Goal: Task Accomplishment & Management: Manage account settings

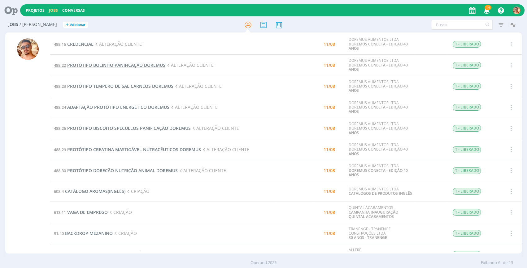
click at [110, 66] on span "PROTÓTIPO BOLINHO PANIFICAÇÃO DOREMUS" at bounding box center [116, 65] width 98 height 6
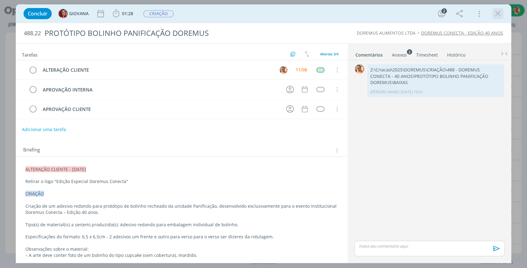
click at [498, 13] on icon "dialog" at bounding box center [497, 13] width 9 height 9
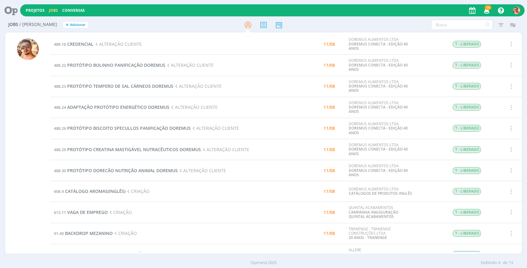
click at [19, 156] on div at bounding box center [28, 145] width 22 height 215
click at [124, 151] on span "PROTÓTIPO CREATINA MASTIGÁVEL NUTRACÊUTICOS DOREMUS" at bounding box center [134, 150] width 134 height 6
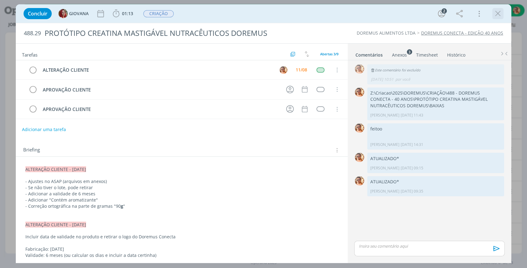
click at [497, 16] on icon "dialog" at bounding box center [497, 13] width 9 height 9
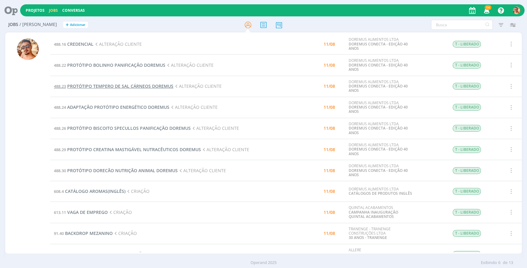
click at [129, 88] on span "PROTÓTIPO TEMPERO DE SAL CÁRNEOS DOREMUS" at bounding box center [120, 86] width 106 height 6
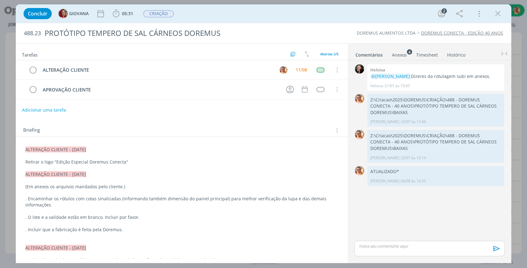
drag, startPoint x: 499, startPoint y: 15, endPoint x: 199, endPoint y: 17, distance: 300.1
click at [499, 15] on icon "dialog" at bounding box center [497, 13] width 9 height 9
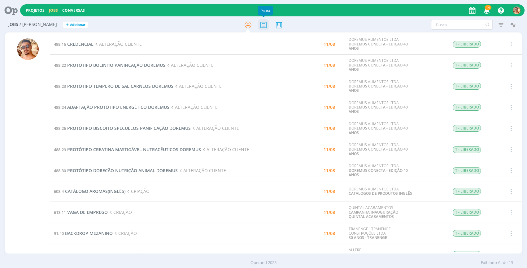
click at [262, 24] on icon at bounding box center [263, 25] width 11 height 12
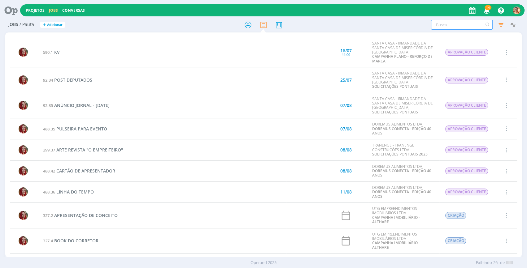
click at [451, 26] on input "text" at bounding box center [462, 25] width 62 height 10
type input "linha d"
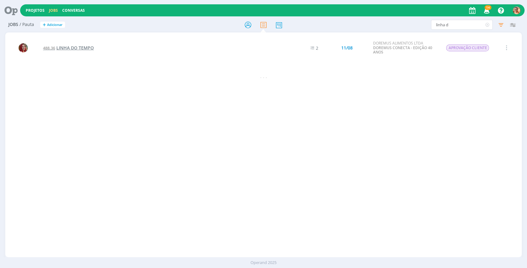
click at [77, 47] on span "LINHA DO TEMPO" at bounding box center [74, 48] width 37 height 6
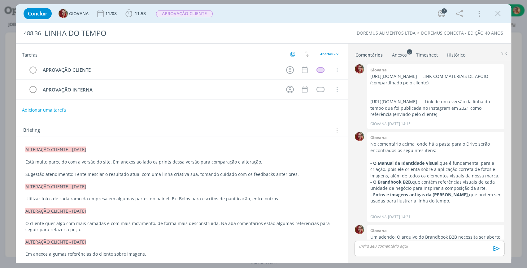
scroll to position [461, 0]
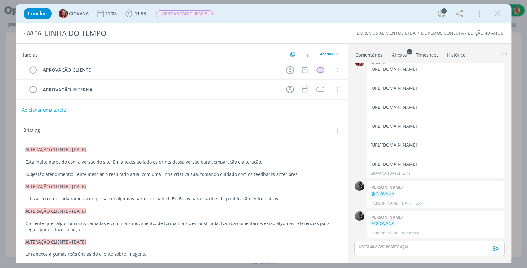
click at [402, 57] on div "Anexos 6" at bounding box center [399, 55] width 15 height 6
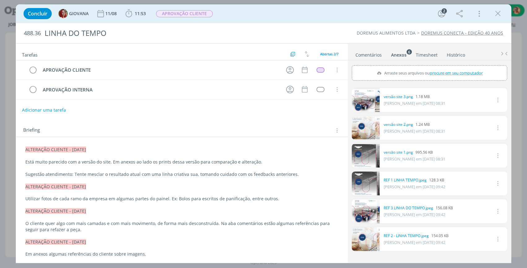
click at [369, 55] on link "Comentários" at bounding box center [368, 53] width 27 height 9
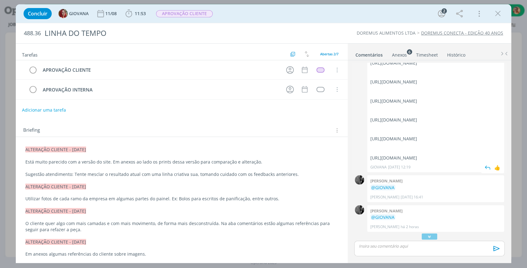
scroll to position [349, 0]
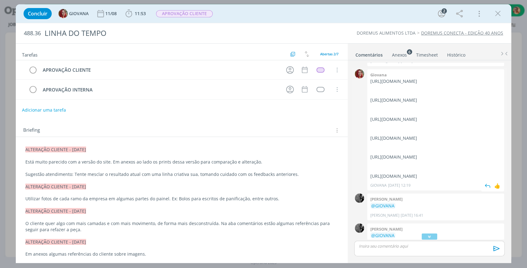
drag, startPoint x: 489, startPoint y: 113, endPoint x: 371, endPoint y: 105, distance: 118.5
click at [371, 84] on p "https://stock.adobe.com/br/search?k=timeline&search_type=usertyped&asset_id=569…" at bounding box center [435, 81] width 131 height 6
copy p "https://stock.adobe.com/br/search?k=timeline&search_type=usertyped&asset_id=569…"
drag, startPoint x: 487, startPoint y: 138, endPoint x: 367, endPoint y: 131, distance: 120.3
click at [367, 131] on div "Giovana https://stock.adobe.com/br/search?k=timeline&search_type=usertyped&asse…" at bounding box center [435, 130] width 137 height 122
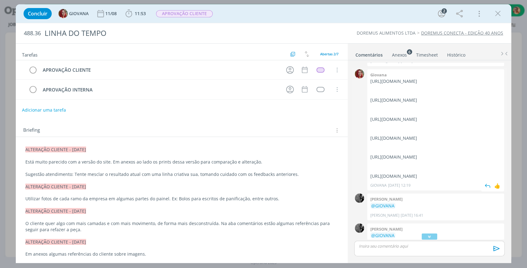
copy p "https://stock.adobe.com/br/search?k=timeline&search_type=usertyped&asset_id=623…"
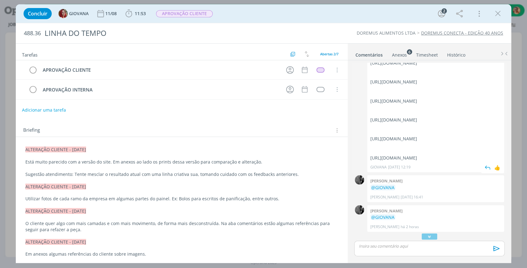
drag, startPoint x: 496, startPoint y: 182, endPoint x: 371, endPoint y: 161, distance: 126.2
click at [371, 142] on p "https://stock.adobe.com/uk/images/timeline-infographic-design-with-4-options-or…" at bounding box center [435, 139] width 131 height 6
copy p "https://stock.adobe.com/uk/images/timeline-infographic-design-with-4-options-or…"
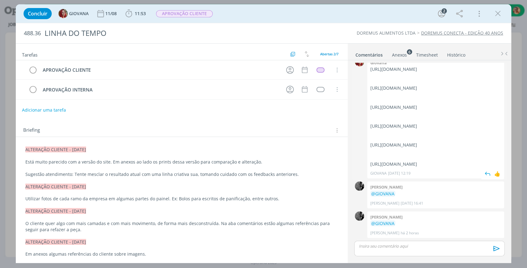
drag, startPoint x: 387, startPoint y: 154, endPoint x: 371, endPoint y: 148, distance: 17.9
click at [371, 161] on p "https://stock.adobe.com/uk/images/infographic-png-template-for-business-5-steps…" at bounding box center [435, 164] width 131 height 6
drag, startPoint x: 370, startPoint y: 144, endPoint x: 421, endPoint y: 163, distance: 54.0
click at [421, 163] on p "https://stock.adobe.com/uk/images/infographic-png-template-for-business-5-steps…" at bounding box center [435, 164] width 131 height 6
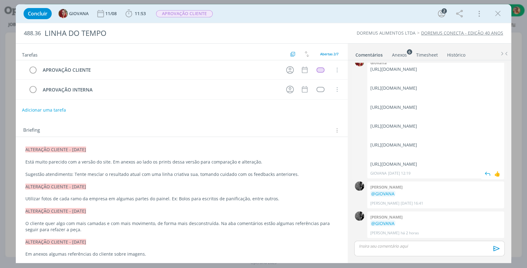
copy p "https://stock.adobe.com/uk/images/infographic-png-template-for-business-5-steps…"
click at [404, 53] on div "Anexos 6" at bounding box center [399, 55] width 15 height 6
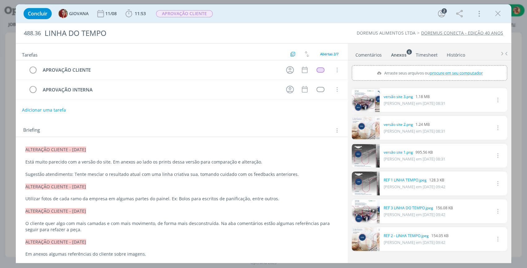
click at [369, 53] on link "Comentários" at bounding box center [368, 53] width 27 height 9
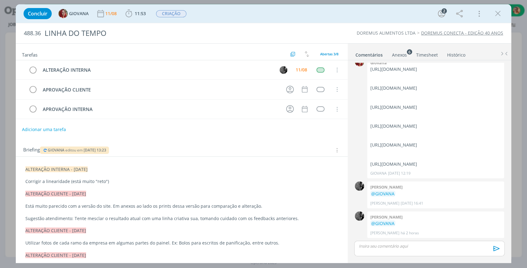
click at [403, 54] on div "Anexos 6" at bounding box center [399, 55] width 15 height 6
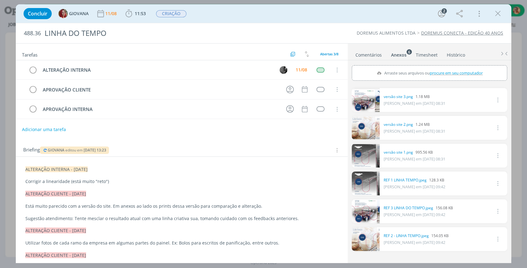
click at [376, 54] on link "Comentários" at bounding box center [368, 53] width 27 height 9
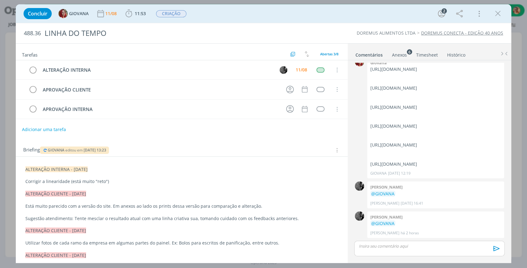
click at [402, 54] on div "Anexos 6" at bounding box center [399, 55] width 15 height 6
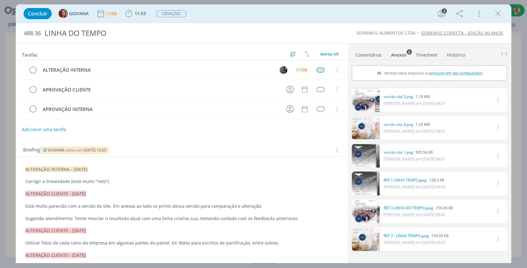
click at [370, 54] on link "Comentários" at bounding box center [368, 53] width 27 height 9
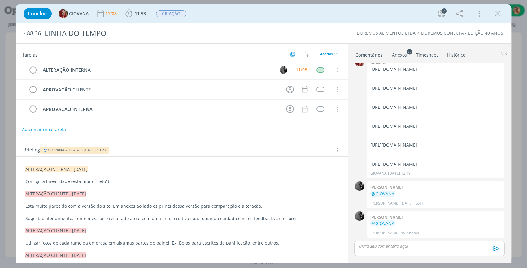
drag, startPoint x: 497, startPoint y: 14, endPoint x: 304, endPoint y: 70, distance: 200.4
click at [497, 14] on icon "dialog" at bounding box center [497, 13] width 9 height 9
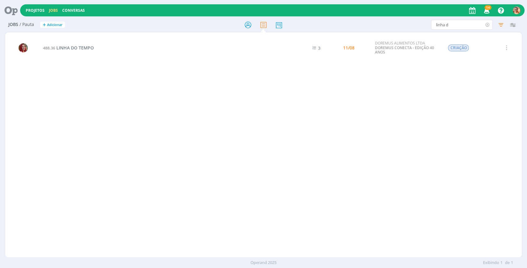
click at [485, 24] on icon at bounding box center [487, 25] width 8 height 10
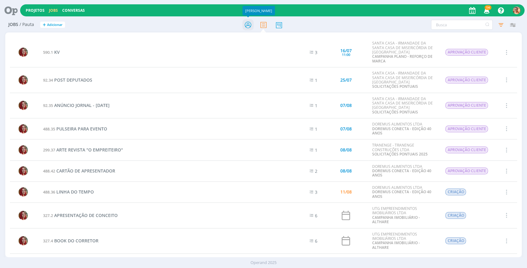
click at [252, 25] on icon at bounding box center [247, 25] width 11 height 12
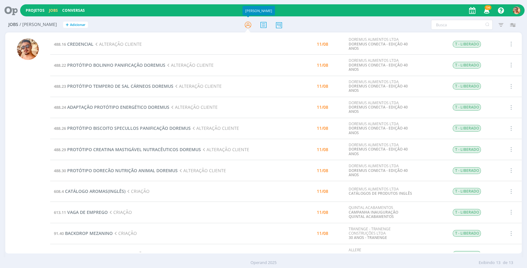
scroll to position [28, 0]
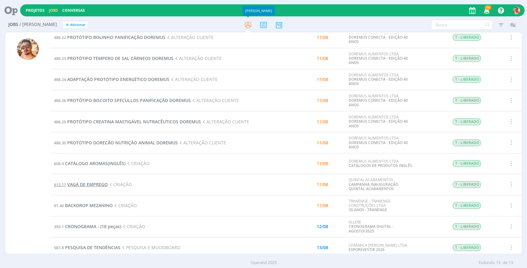
click at [97, 184] on span "VAGA DE EMPREGO" at bounding box center [87, 185] width 41 height 6
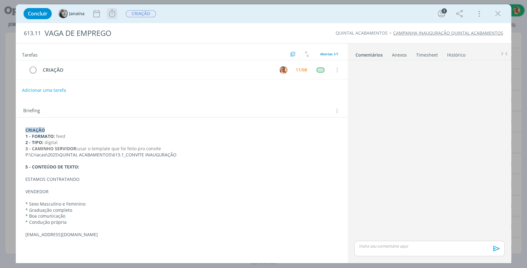
click at [110, 17] on icon "dialog" at bounding box center [111, 13] width 9 height 9
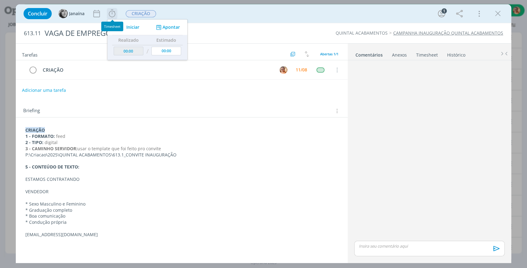
click at [133, 28] on span "Iniciar" at bounding box center [132, 27] width 13 height 4
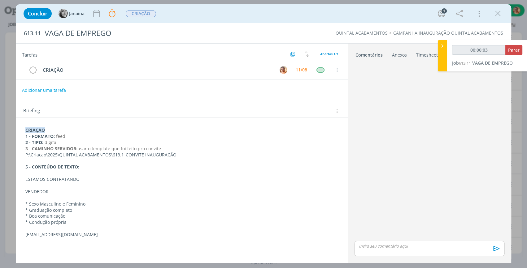
drag, startPoint x: 175, startPoint y: 154, endPoint x: 24, endPoint y: 153, distance: 150.4
click at [24, 153] on div "CRIAÇÃO 1 - FORMATO: feed 2 - TIPO: digital 3 - CAMINHO SERVIDOR: usar o templa…" at bounding box center [182, 182] width 322 height 115
copy p "﻿P:\Criacao\2025\QUINTAL ACABAMENTOS\613.1_CONVITE INAUGURAÇÃO"
drag, startPoint x: 82, startPoint y: 178, endPoint x: 20, endPoint y: 177, distance: 61.9
click at [20, 177] on div "CRIAÇÃO 1 - FORMATO: feed 2 - TIPO: digital 3 - CAMINHO SERVIDOR: usar o templa…" at bounding box center [182, 186] width 332 height 137
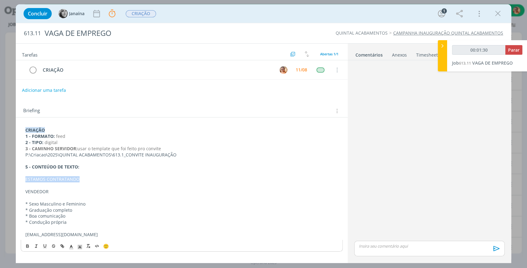
copy p "ESTAMOS CONTRATANDO"
drag, startPoint x: 45, startPoint y: 192, endPoint x: 22, endPoint y: 191, distance: 22.6
click at [22, 191] on div "CRIAÇÃO 1 - FORMATO: feed 2 - TIPO: digital 3 - CAMINHO SERVIDOR: usar o templa…" at bounding box center [182, 182] width 322 height 115
copy p "VENDEDOR"
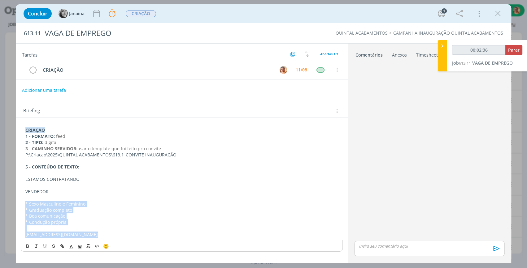
drag, startPoint x: 35, startPoint y: 209, endPoint x: 97, endPoint y: 238, distance: 69.1
click at [97, 238] on div "CRIAÇÃO 1 - FORMATO: feed 2 - TIPO: digital 3 - CAMINHO SERVIDOR: usar o templa…" at bounding box center [182, 182] width 322 height 115
copy div "* Sexo Masculino e Feminino * Graduação completo * Boa comunicação * Condução p…"
click at [33, 67] on icon "dialog" at bounding box center [32, 70] width 9 height 9
type input "00:04:49"
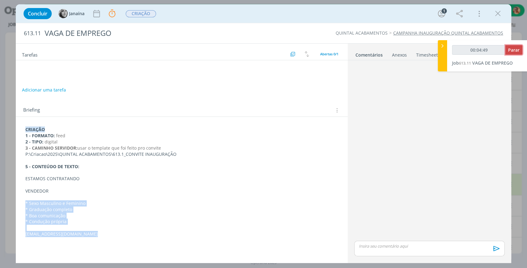
click at [512, 51] on span "Parar" at bounding box center [513, 50] width 11 height 6
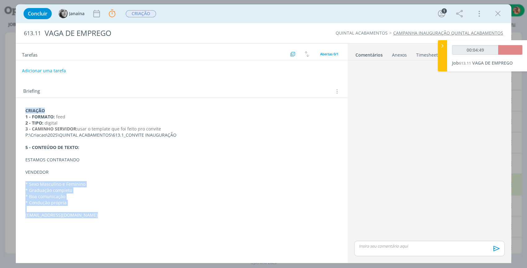
click at [409, 250] on div "dialog" at bounding box center [429, 248] width 150 height 15
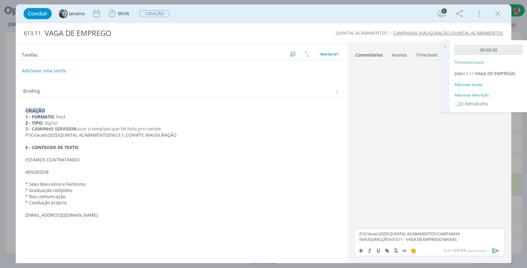
click at [495, 250] on icon "dialog" at bounding box center [495, 250] width 9 height 9
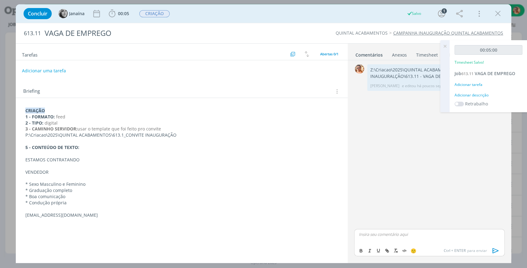
drag, startPoint x: 499, startPoint y: 11, endPoint x: 436, endPoint y: 38, distance: 67.9
click at [499, 11] on icon "dialog" at bounding box center [497, 13] width 9 height 9
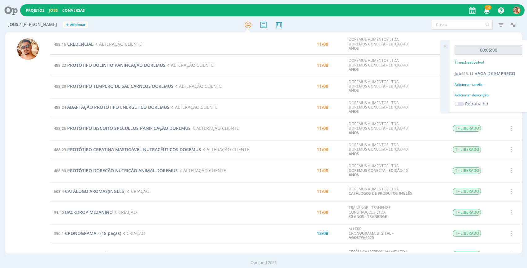
scroll to position [28, 0]
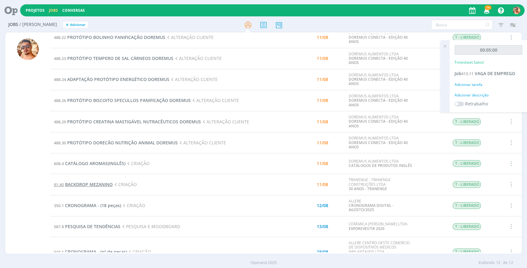
click at [102, 184] on span "BACKDROP MEZANINO" at bounding box center [89, 185] width 48 height 6
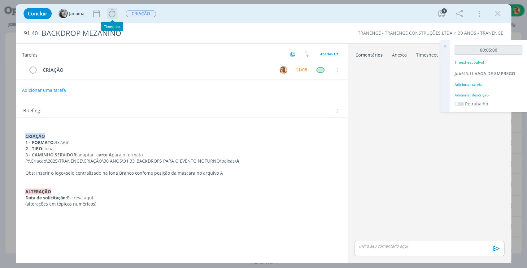
click at [113, 9] on icon "dialog" at bounding box center [111, 13] width 9 height 9
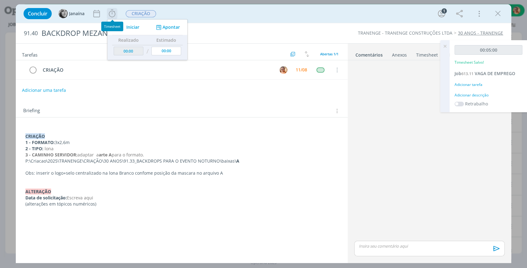
click at [131, 28] on span "Iniciar" at bounding box center [132, 27] width 13 height 4
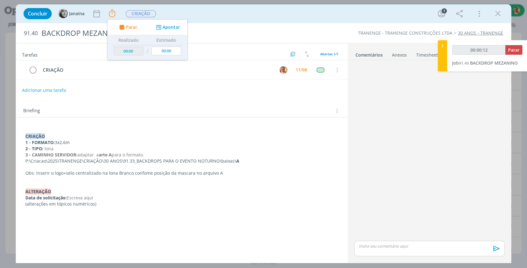
click at [251, 16] on div "Concluir Janaína Parar Apontar Data * 11/08/2025 Horas * 00:00 Tarefa Selecione…" at bounding box center [263, 13] width 486 height 15
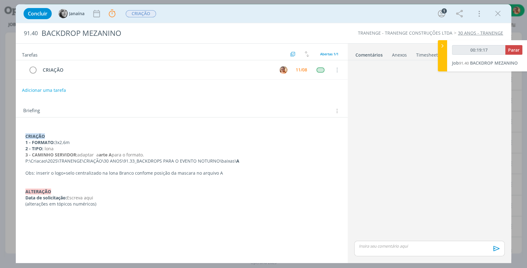
click at [398, 247] on p "dialog" at bounding box center [429, 247] width 140 height 6
click at [496, 249] on icon "dialog" at bounding box center [495, 250] width 9 height 9
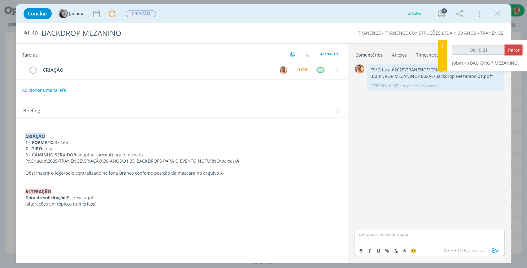
click at [511, 51] on span "Parar" at bounding box center [513, 50] width 11 height 6
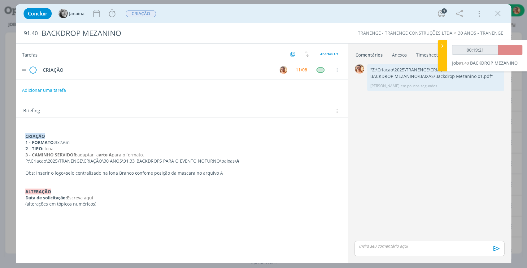
type input "00:20:00"
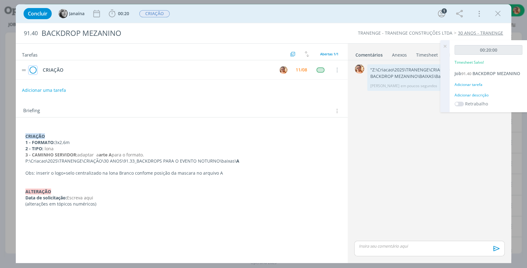
click at [33, 70] on icon "dialog" at bounding box center [32, 70] width 9 height 9
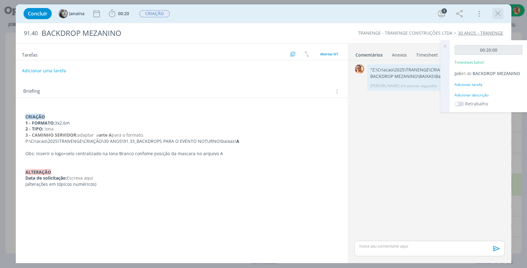
click at [498, 12] on icon "dialog" at bounding box center [497, 13] width 9 height 9
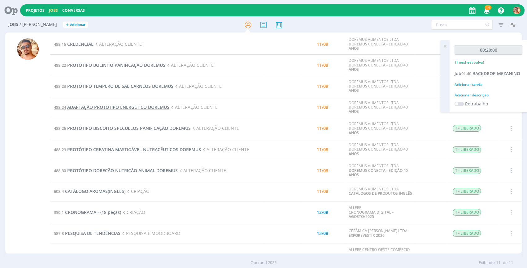
click at [140, 109] on span "ADAPTAÇÃO PROTÓTIPO ENERGÉTICO DOREMUS" at bounding box center [118, 107] width 102 height 6
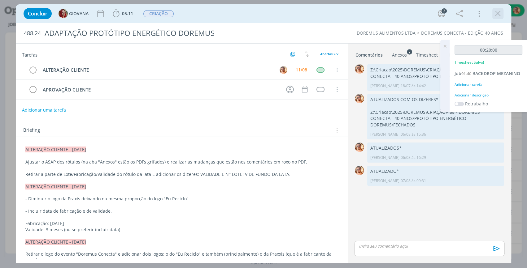
click at [496, 15] on icon "dialog" at bounding box center [497, 13] width 9 height 9
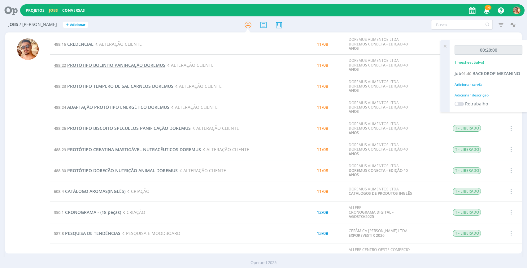
click at [141, 64] on span "PROTÓTIPO BOLINHO PANIFICAÇÃO DOREMUS" at bounding box center [116, 65] width 98 height 6
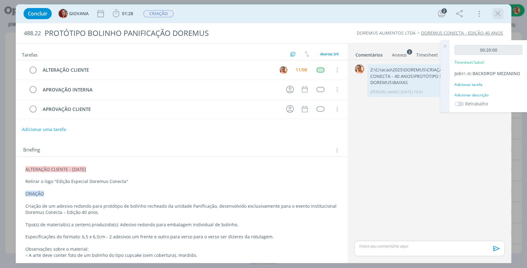
drag, startPoint x: 500, startPoint y: 12, endPoint x: 315, endPoint y: 54, distance: 190.4
click at [500, 11] on icon "dialog" at bounding box center [497, 13] width 9 height 9
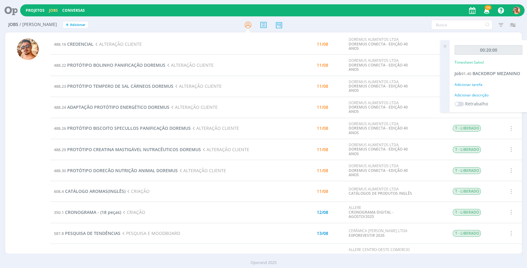
click at [443, 48] on icon at bounding box center [444, 46] width 11 height 12
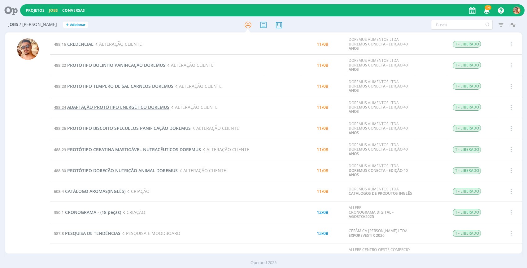
click at [122, 106] on span "ADAPTAÇÃO PROTÓTIPO ENERGÉTICO DOREMUS" at bounding box center [118, 107] width 102 height 6
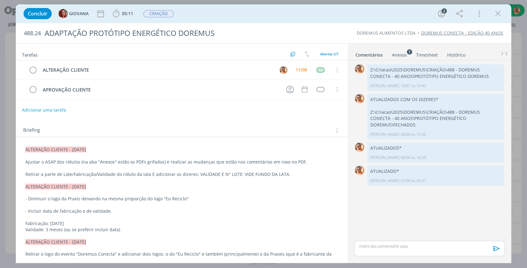
click at [399, 50] on link "Anexos 7" at bounding box center [398, 53] width 15 height 9
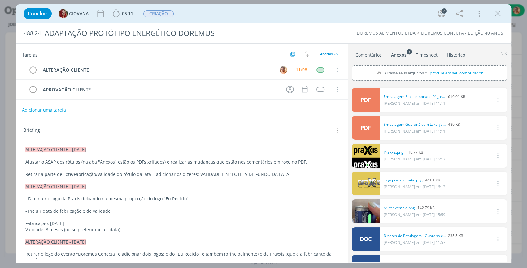
click at [367, 56] on link "Comentários" at bounding box center [368, 53] width 27 height 9
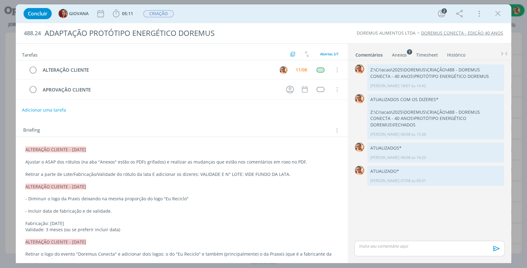
click at [401, 54] on div "Anexos 7" at bounding box center [399, 55] width 15 height 6
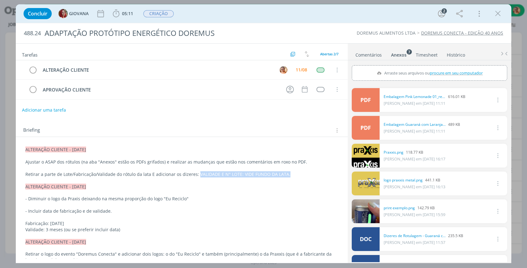
drag, startPoint x: 196, startPoint y: 171, endPoint x: 286, endPoint y: 175, distance: 90.7
click at [286, 175] on p "Retirar a parte de Lote/Fabricação/Validade do rótulo da lata E adicionar os di…" at bounding box center [181, 174] width 313 height 6
copy p "VALIDADE E N° LOTE: VIDE FUNDO DA LATA."
click at [366, 50] on link "Comentários" at bounding box center [368, 53] width 27 height 9
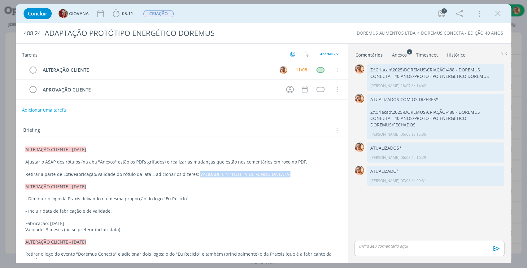
click at [396, 57] on div "Anexos 7" at bounding box center [399, 55] width 15 height 6
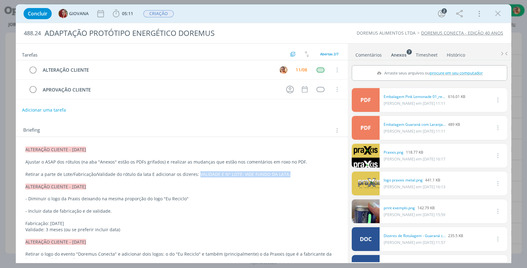
drag, startPoint x: 357, startPoint y: 58, endPoint x: 203, endPoint y: 6, distance: 162.4
click at [357, 58] on link "Comentários" at bounding box center [368, 53] width 27 height 9
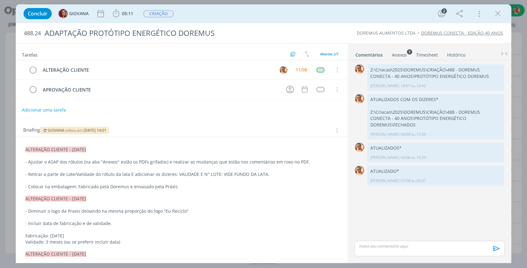
click at [118, 186] on p "- Colocar na embalagem: Fabricado pela Doremus e envasado pela Práxis" at bounding box center [181, 187] width 313 height 6
drag, startPoint x: 173, startPoint y: 188, endPoint x: 131, endPoint y: 188, distance: 42.1
click at [131, 188] on p "- Colocar na embalagem: Fabricado pela Doremus e envasado pela Práxis" at bounding box center [182, 187] width 312 height 6
copy p "envasado pela Práxis"
click at [390, 247] on p "dialog" at bounding box center [429, 247] width 140 height 6
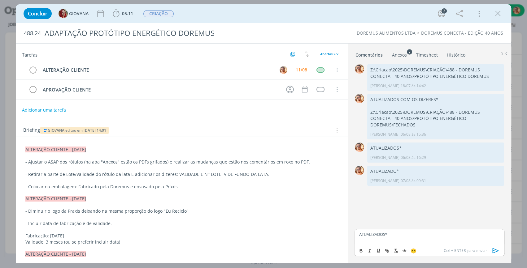
click at [497, 252] on icon "dialog" at bounding box center [495, 250] width 9 height 9
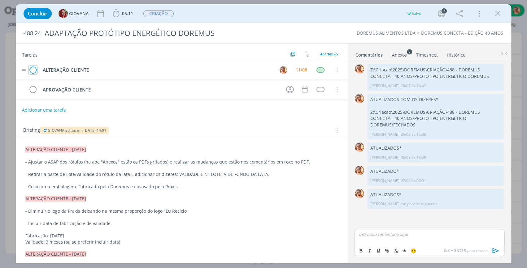
click at [34, 67] on icon "dialog" at bounding box center [32, 70] width 9 height 9
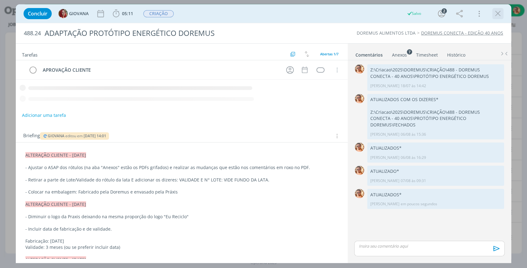
click at [499, 12] on icon "dialog" at bounding box center [497, 13] width 9 height 9
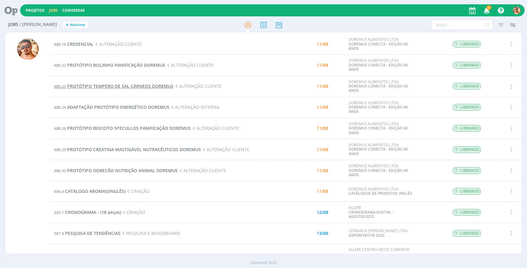
click at [142, 87] on span "PROTÓTIPO TEMPERO DE SAL CÁRNEOS DOREMUS" at bounding box center [120, 86] width 106 height 6
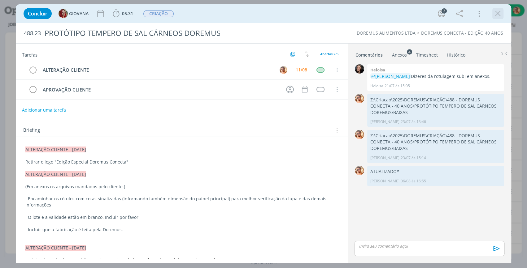
click at [498, 15] on icon "dialog" at bounding box center [497, 13] width 9 height 9
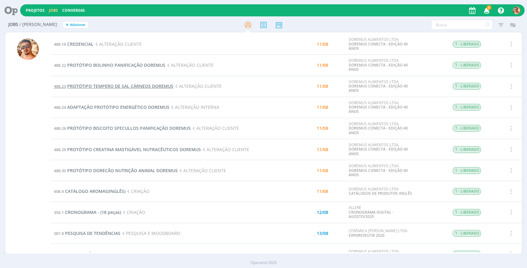
click at [134, 88] on span "PROTÓTIPO TEMPERO DE SAL CÁRNEOS DOREMUS" at bounding box center [120, 86] width 106 height 6
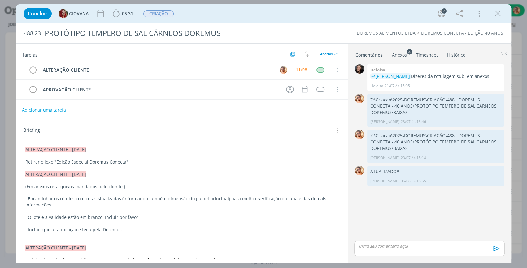
click at [427, 252] on div "dialog" at bounding box center [429, 248] width 150 height 15
click at [496, 249] on icon "dialog" at bounding box center [495, 250] width 9 height 9
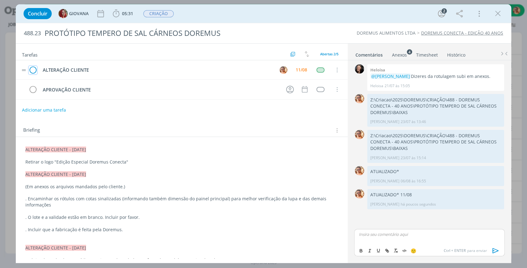
click at [34, 68] on icon "dialog" at bounding box center [32, 70] width 9 height 9
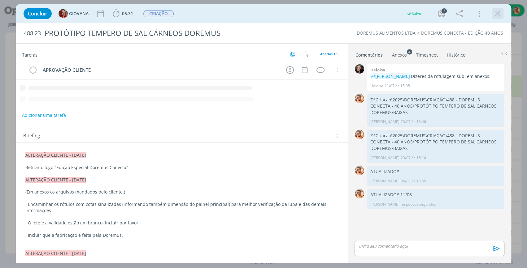
click at [499, 15] on icon "dialog" at bounding box center [497, 13] width 9 height 9
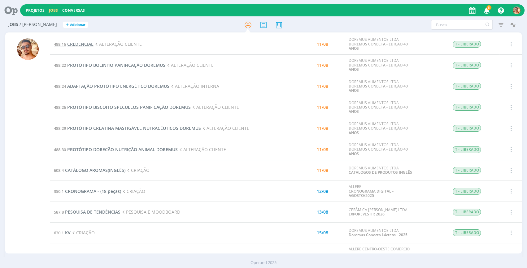
click at [79, 43] on span "CREDENCIAL" at bounding box center [80, 44] width 26 height 6
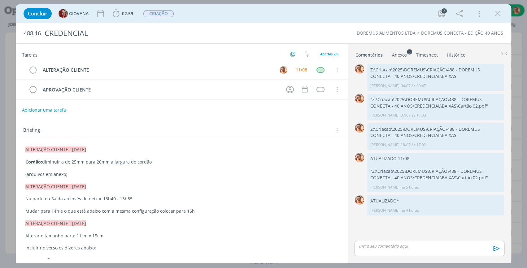
click at [499, 12] on icon "dialog" at bounding box center [497, 13] width 9 height 9
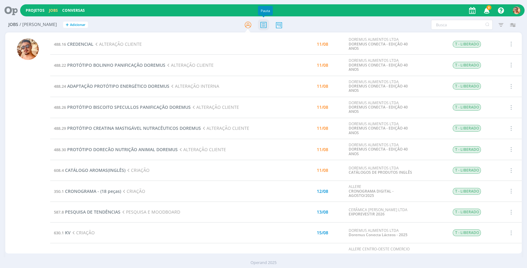
click at [263, 29] on icon at bounding box center [263, 25] width 11 height 12
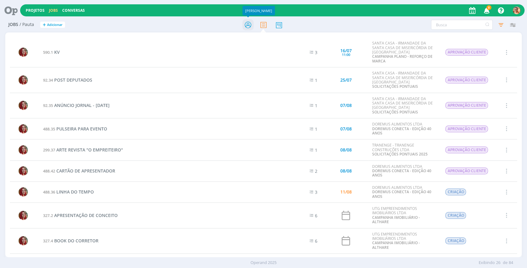
click at [249, 25] on icon at bounding box center [247, 25] width 11 height 12
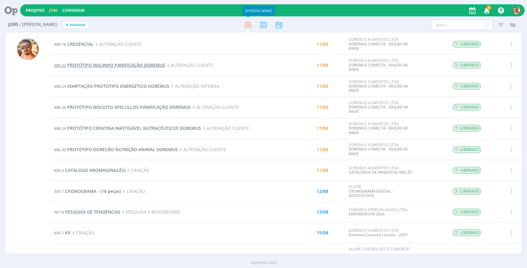
click at [137, 67] on span "PROTÓTIPO BOLINHO PANIFICAÇÃO DOREMUS" at bounding box center [116, 65] width 98 height 6
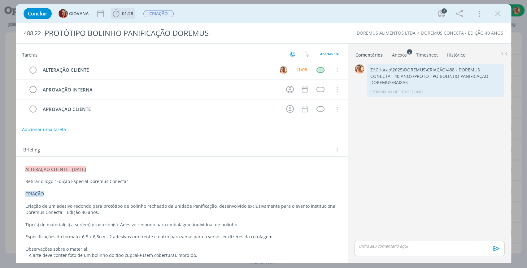
click at [124, 16] on span "01:28" at bounding box center [122, 13] width 23 height 9
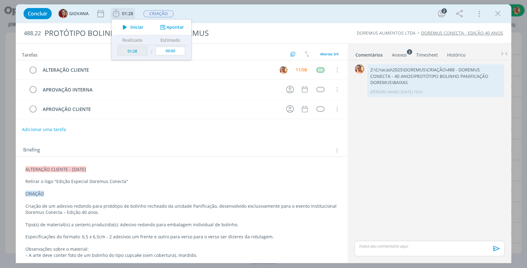
click at [133, 27] on span "Iniciar" at bounding box center [136, 27] width 13 height 4
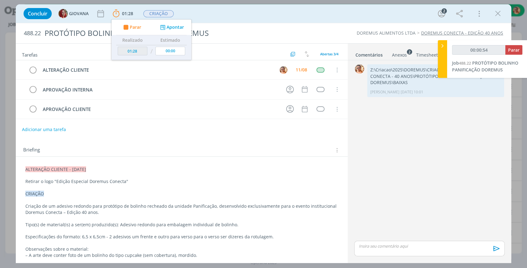
click at [380, 59] on ul "Comentários Anexos 2 Timesheet Histórico" at bounding box center [428, 52] width 163 height 17
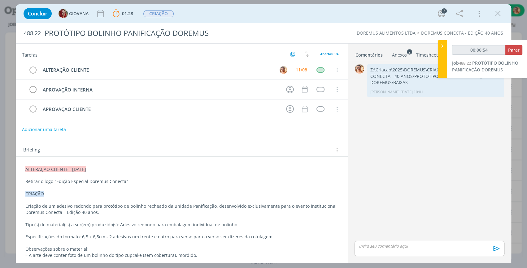
click at [378, 56] on link "Comentários" at bounding box center [369, 53] width 28 height 9
type input "00:00:55"
click at [381, 247] on p "dialog" at bounding box center [429, 247] width 140 height 6
click at [499, 250] on icon "dialog" at bounding box center [495, 250] width 9 height 9
type input "00:01:00"
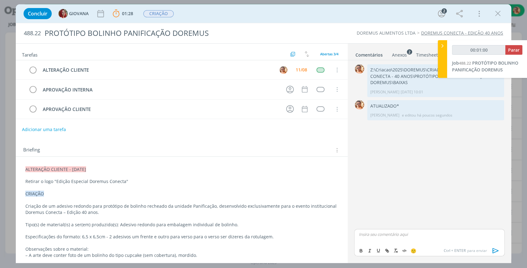
click at [511, 50] on span "Parar" at bounding box center [513, 50] width 11 height 6
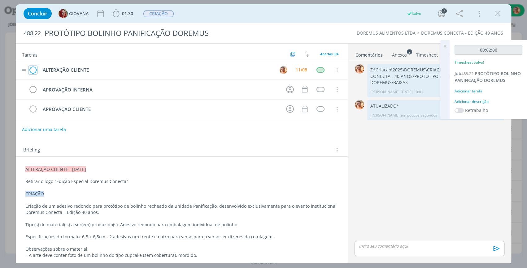
click at [36, 71] on icon "dialog" at bounding box center [32, 70] width 9 height 9
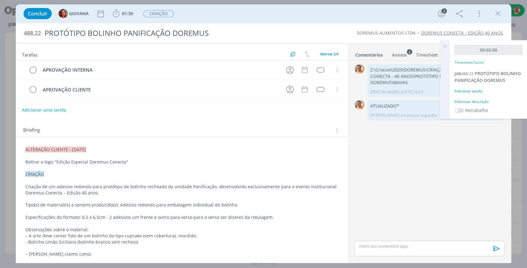
click at [499, 12] on icon "dialog" at bounding box center [497, 13] width 9 height 9
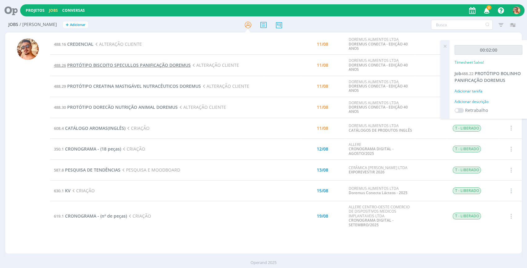
click at [143, 65] on span "PROTÓTIPO BISCOITO SPECULLOS PANIFICAÇÃO DOREMUS" at bounding box center [128, 65] width 123 height 6
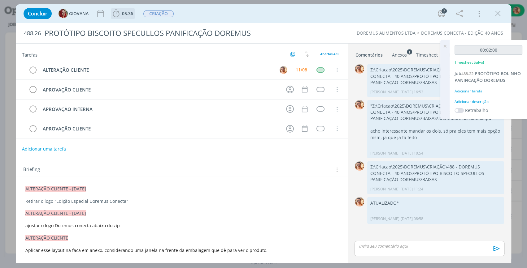
click at [127, 15] on span "05:36" at bounding box center [127, 14] width 11 height 6
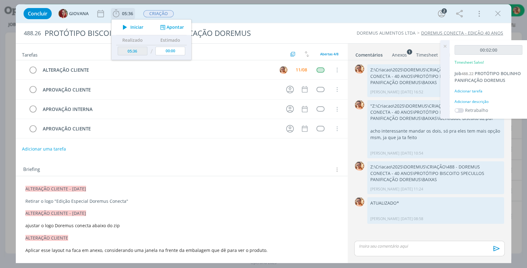
click at [132, 23] on button "Iniciar" at bounding box center [131, 27] width 24 height 9
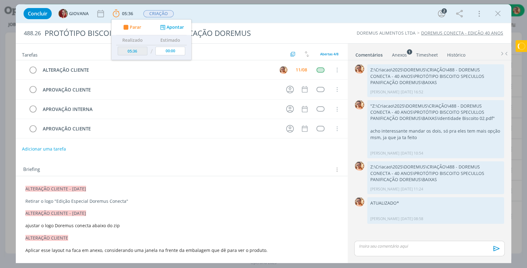
click at [243, 13] on div "Concluir GIOVANA 05:36 Parar Apontar Data * 11/08/2025 Horas * 00:00 Tarefa Sel…" at bounding box center [263, 13] width 486 height 15
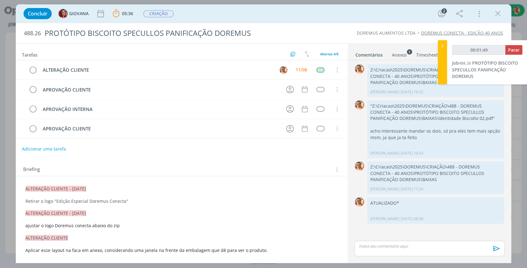
type input "00:01:50"
click at [382, 245] on p "dialog" at bounding box center [429, 247] width 140 height 6
click at [493, 248] on icon "dialog" at bounding box center [495, 250] width 9 height 9
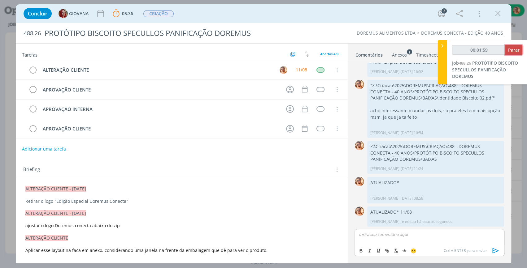
click at [505, 46] on button "Parar" at bounding box center [513, 50] width 17 height 10
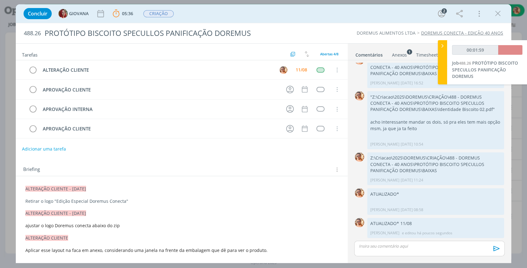
scroll to position [9, 0]
type input "00:02:00"
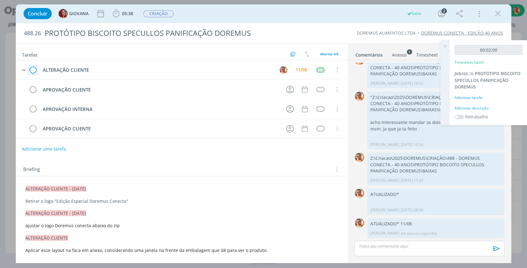
click at [33, 70] on icon "dialog" at bounding box center [32, 70] width 9 height 9
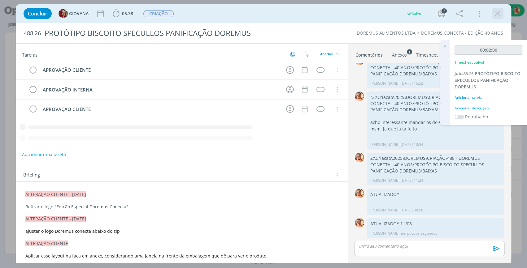
click at [498, 13] on icon "dialog" at bounding box center [497, 13] width 9 height 9
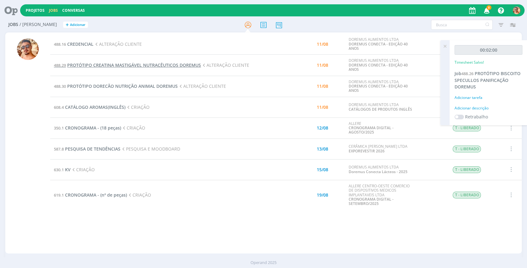
click at [148, 66] on span "PROTÓTIPO CREATINA MASTIGÁVEL NUTRACÊUTICOS DOREMUS" at bounding box center [134, 65] width 134 height 6
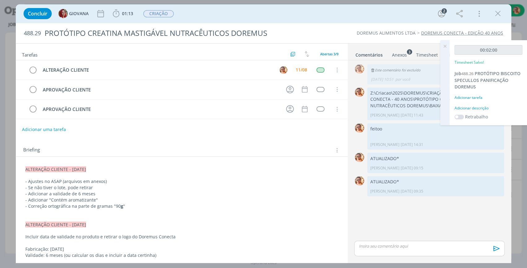
click at [392, 57] on div "Anexos 3" at bounding box center [399, 55] width 15 height 6
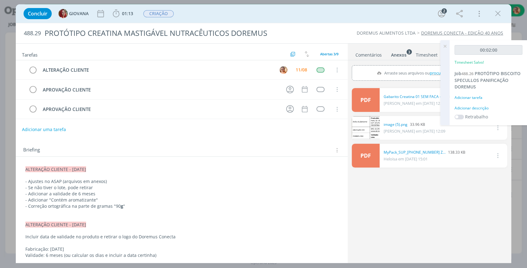
click at [442, 46] on icon at bounding box center [444, 46] width 11 height 12
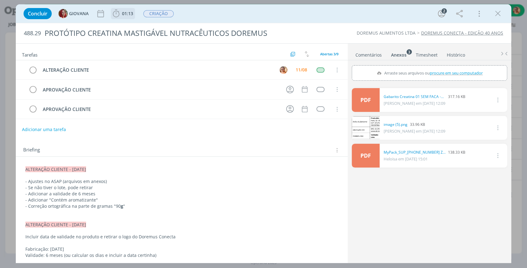
click at [121, 17] on span "01:13" at bounding box center [122, 13] width 23 height 9
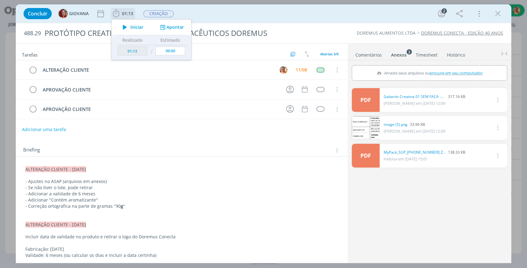
drag, startPoint x: 130, startPoint y: 26, endPoint x: 59, endPoint y: 217, distance: 203.6
click at [129, 25] on icon "dialog" at bounding box center [124, 27] width 11 height 8
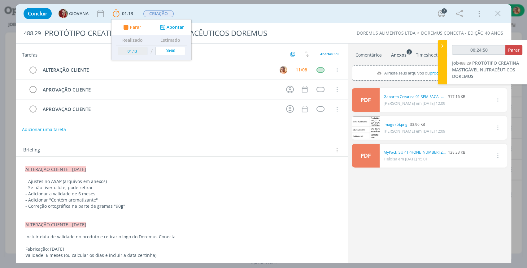
click at [367, 56] on link "Comentários" at bounding box center [368, 53] width 27 height 9
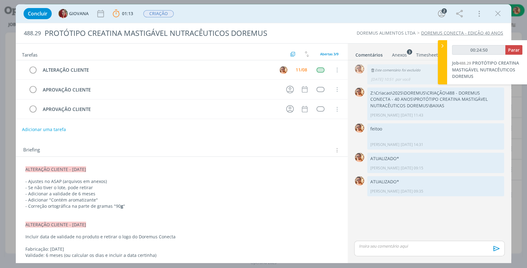
click at [404, 247] on p "dialog" at bounding box center [429, 247] width 140 height 6
type input "00:24:51"
type input "00:25:00"
click at [494, 249] on icon "dialog" at bounding box center [495, 250] width 6 height 5
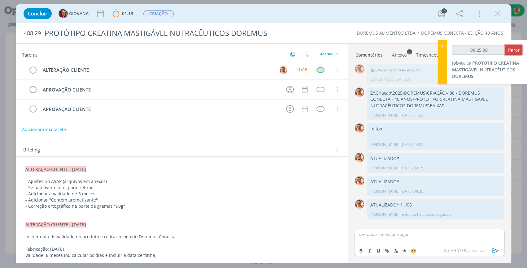
click at [508, 51] on span "Parar" at bounding box center [513, 50] width 11 height 6
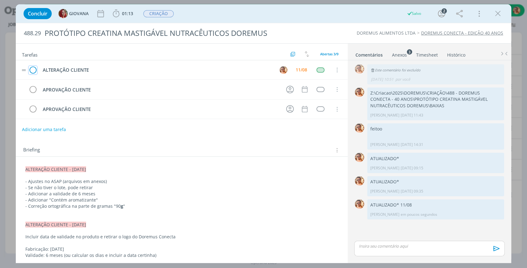
click at [34, 70] on icon "dialog" at bounding box center [32, 70] width 9 height 9
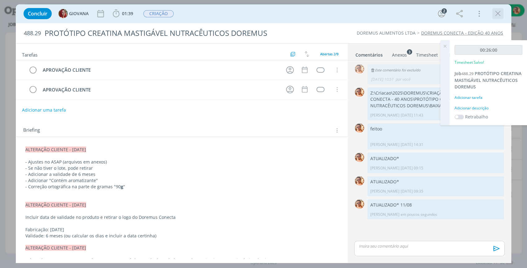
click at [499, 13] on icon "dialog" at bounding box center [497, 13] width 9 height 9
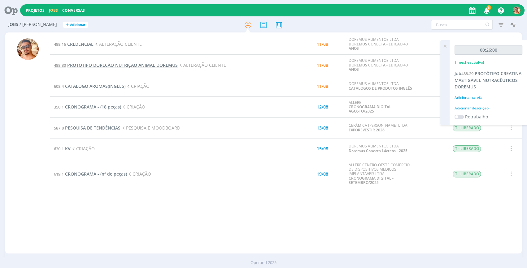
click at [109, 66] on span "PROTÓTIPO DORECÃO NUTRIÇÃO ANIMAL DOREMUS" at bounding box center [122, 65] width 110 height 6
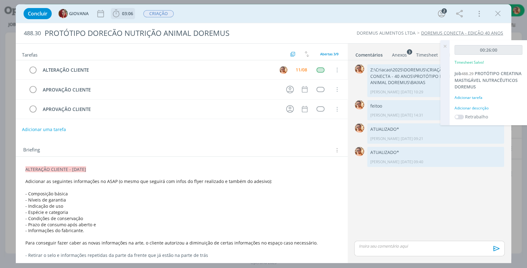
click at [125, 15] on span "03:06" at bounding box center [127, 14] width 11 height 6
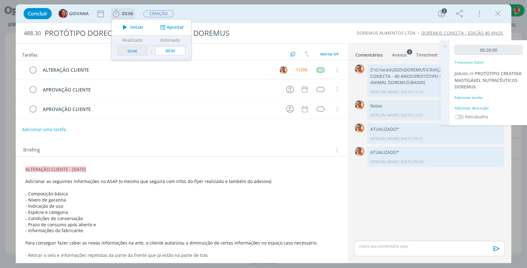
click at [137, 28] on span "Iniciar" at bounding box center [136, 27] width 13 height 4
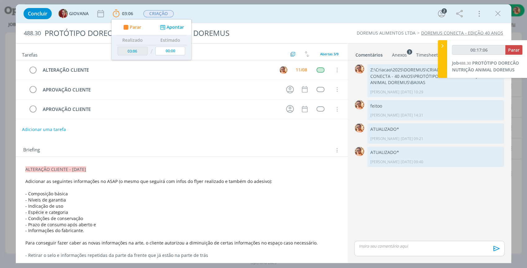
click at [267, 18] on div "Concluir GIOVANA 03:06 Parar Apontar Data * 11/08/2025 Horas * 00:00 Tarefa Sel…" at bounding box center [263, 13] width 486 height 15
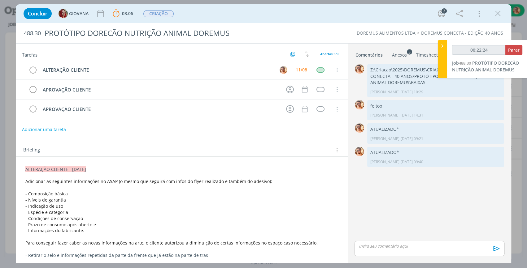
click at [397, 54] on div "Anexos 3" at bounding box center [399, 55] width 15 height 6
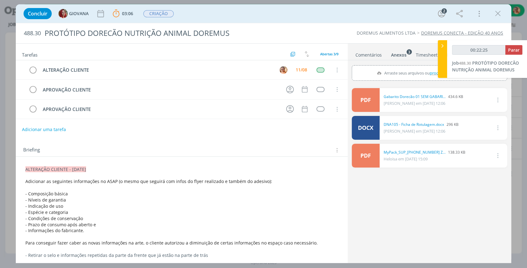
click at [399, 52] on div "Anexos 3" at bounding box center [398, 55] width 15 height 6
type input "00:22:27"
click at [443, 45] on icon at bounding box center [442, 46] width 6 height 6
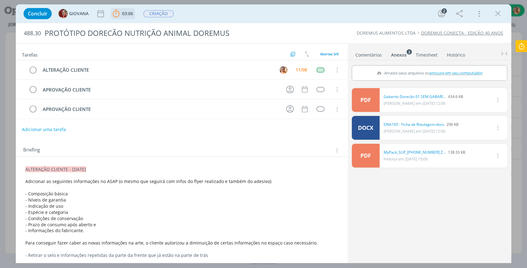
click at [133, 17] on span "03:06" at bounding box center [122, 13] width 23 height 9
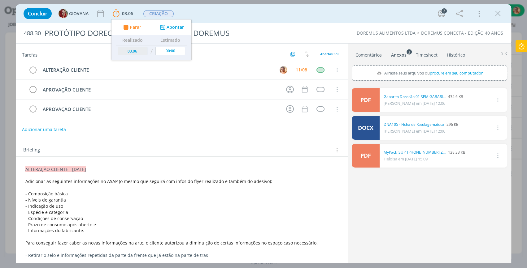
scroll to position [28, 0]
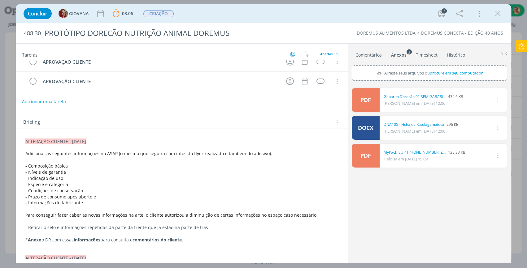
click at [362, 57] on link "Comentários" at bounding box center [368, 53] width 27 height 9
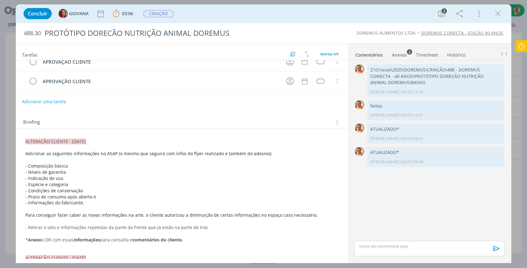
drag, startPoint x: 412, startPoint y: 252, endPoint x: 408, endPoint y: 252, distance: 3.4
click at [412, 252] on div "dialog" at bounding box center [429, 248] width 150 height 15
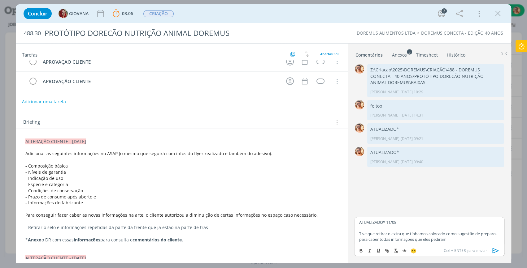
click at [450, 241] on p "Tive que retirar o extra que tínhamos colocado como sugestão de preparo, para c…" at bounding box center [429, 236] width 140 height 11
click at [497, 251] on icon "dialog" at bounding box center [495, 250] width 6 height 5
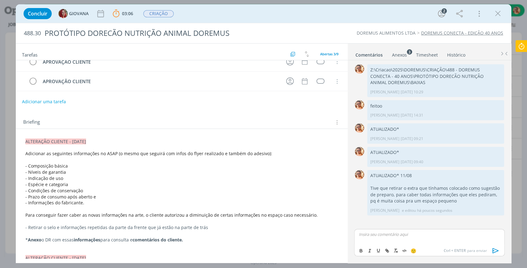
scroll to position [0, 0]
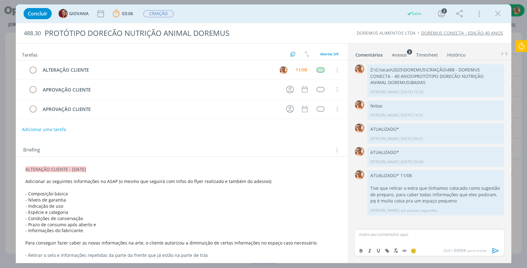
click at [520, 43] on icon at bounding box center [520, 46] width 11 height 12
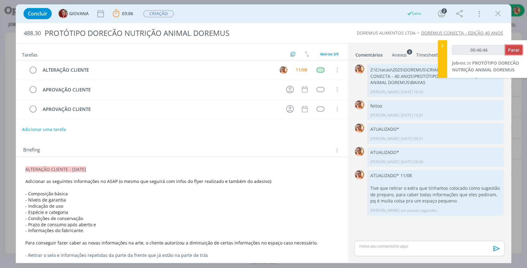
click at [515, 50] on span "Parar" at bounding box center [513, 50] width 11 height 6
type input "00:47:00"
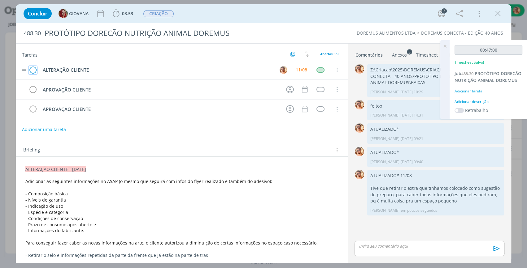
click at [34, 69] on icon "dialog" at bounding box center [32, 70] width 9 height 9
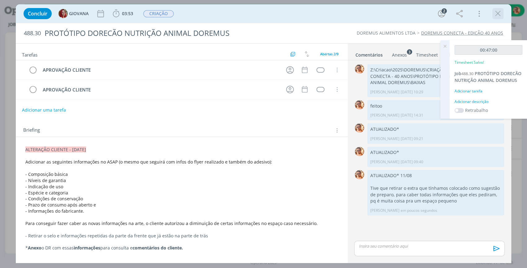
click at [498, 12] on icon "dialog" at bounding box center [497, 13] width 9 height 9
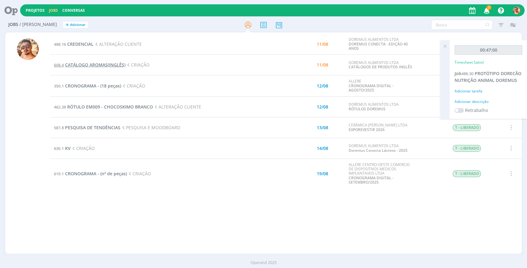
click at [99, 64] on span "CATÁLOGO AROMAS(INGLÊS)" at bounding box center [95, 65] width 60 height 6
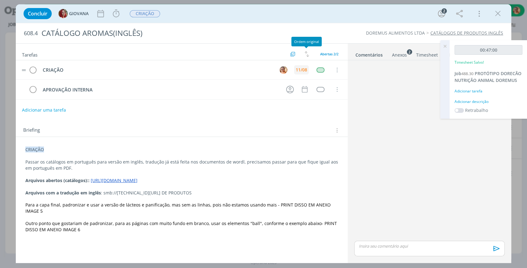
click at [304, 71] on div "11/08" at bounding box center [300, 70] width 11 height 4
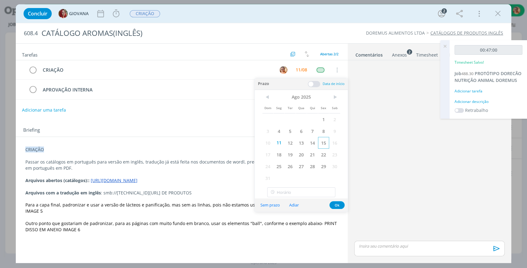
click at [324, 143] on span "15" at bounding box center [323, 143] width 11 height 12
click at [342, 204] on button "Ok" at bounding box center [336, 205] width 15 height 8
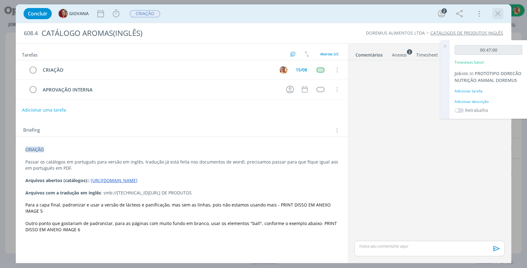
click at [497, 12] on icon "dialog" at bounding box center [497, 13] width 9 height 9
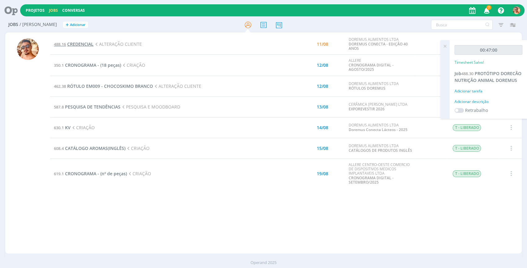
click at [80, 45] on span "CREDENCIAL" at bounding box center [80, 44] width 26 height 6
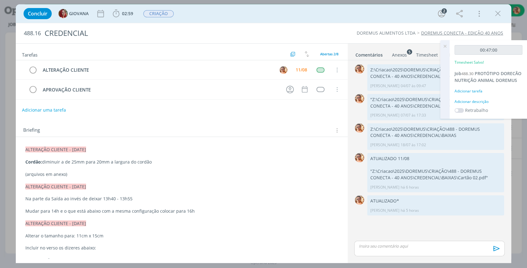
click at [442, 48] on icon at bounding box center [444, 46] width 11 height 12
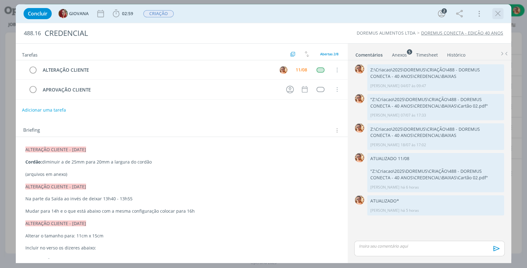
click at [501, 18] on div "dialog" at bounding box center [497, 13] width 11 height 11
click at [500, 15] on icon "dialog" at bounding box center [497, 13] width 9 height 9
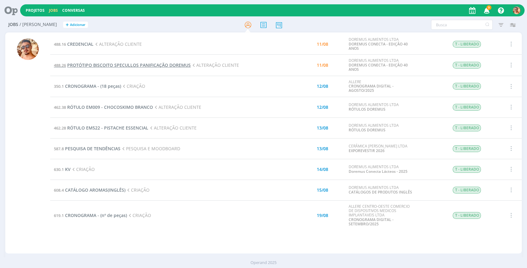
click at [112, 64] on span "PROTÓTIPO BISCOITO SPECULLOS PANIFICAÇÃO DOREMUS" at bounding box center [128, 65] width 123 height 6
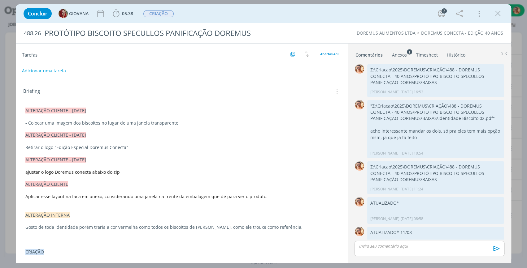
scroll to position [9, 0]
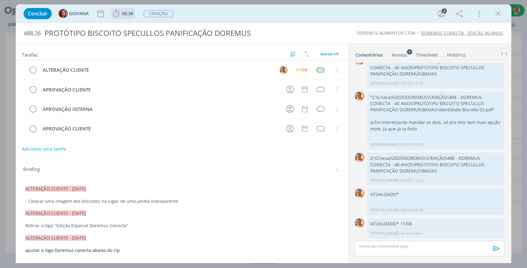
click at [123, 17] on span "05:38" at bounding box center [122, 13] width 23 height 9
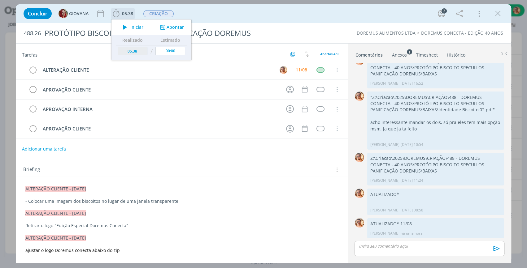
click at [134, 28] on span "Iniciar" at bounding box center [136, 27] width 13 height 4
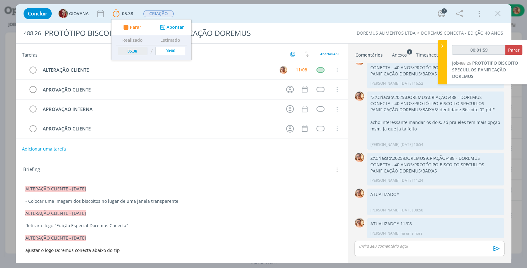
drag, startPoint x: 304, startPoint y: 22, endPoint x: 262, endPoint y: 57, distance: 55.2
click at [304, 22] on div "Concluir GIOVANA 05:38 Parar Apontar Data * 11/08/2025 Horas * 00:00 Tarefa Sel…" at bounding box center [263, 13] width 495 height 19
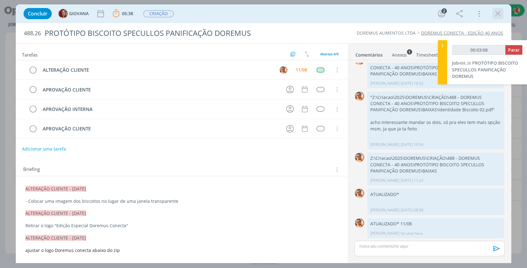
click at [499, 13] on icon "dialog" at bounding box center [497, 13] width 9 height 9
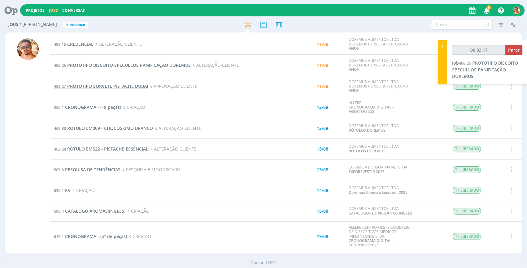
click at [120, 84] on span "PROTÓTIPO SORVETE PISTACHE DUBAI" at bounding box center [107, 86] width 81 height 6
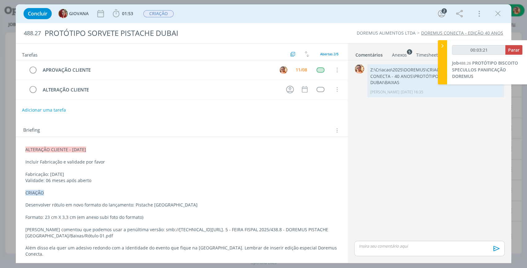
drag, startPoint x: 494, startPoint y: 17, endPoint x: 251, endPoint y: 82, distance: 251.8
click at [494, 16] on icon "dialog" at bounding box center [497, 13] width 9 height 9
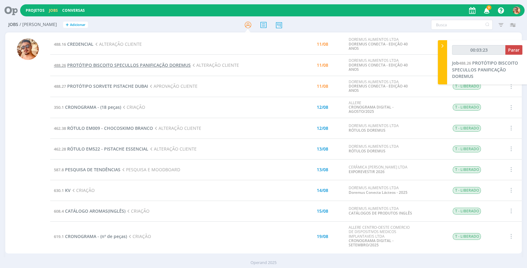
click at [123, 65] on span "PROTÓTIPO BISCOITO SPECULLOS PANIFICAÇÃO DOREMUS" at bounding box center [128, 65] width 123 height 6
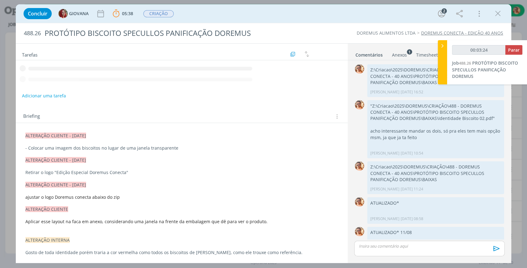
scroll to position [9, 0]
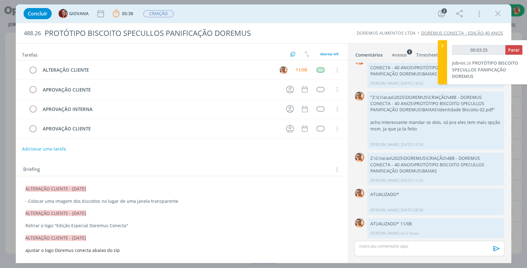
type input "00:03:26"
drag, startPoint x: 441, startPoint y: 48, endPoint x: 400, endPoint y: 170, distance: 128.6
click at [440, 48] on icon at bounding box center [442, 46] width 6 height 6
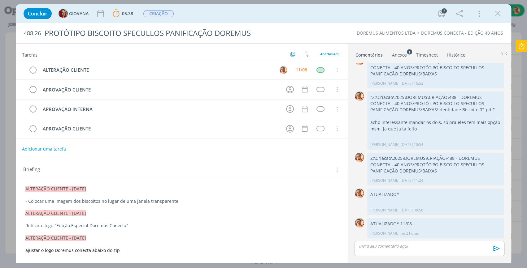
click at [404, 248] on p "dialog" at bounding box center [429, 247] width 140 height 6
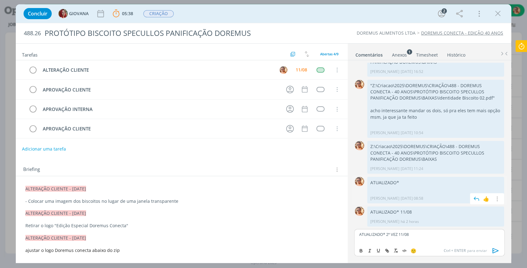
scroll to position [20, 0]
click at [359, 18] on div "Concluir GIOVANA 05:38 Parar Apontar Data * 11/08/2025 Horas * 00:00 Tarefa Sel…" at bounding box center [263, 13] width 486 height 15
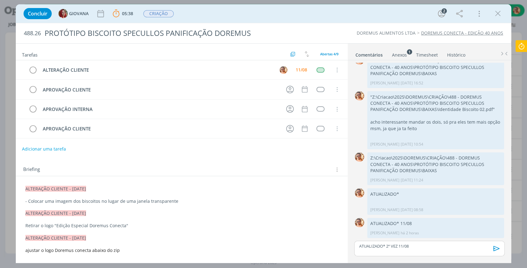
scroll to position [9, 0]
click at [495, 250] on icon "dialog" at bounding box center [496, 248] width 9 height 9
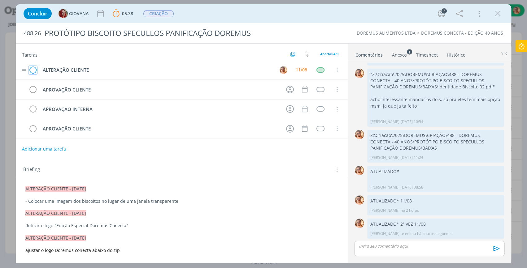
click at [36, 69] on icon "dialog" at bounding box center [32, 70] width 9 height 9
click at [497, 14] on icon "dialog" at bounding box center [497, 13] width 9 height 9
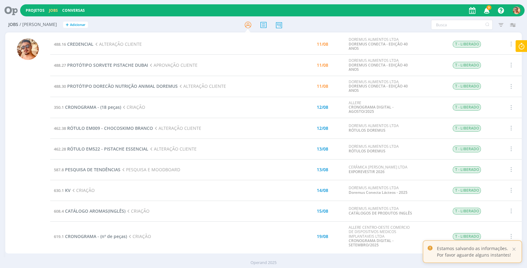
click at [522, 44] on icon at bounding box center [520, 46] width 11 height 12
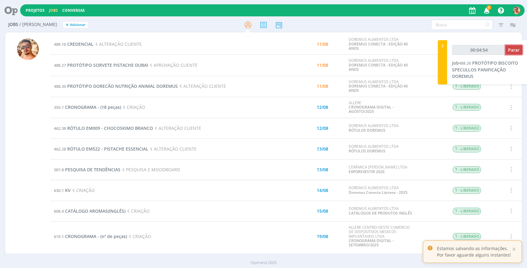
click at [510, 49] on span "Parar" at bounding box center [513, 50] width 11 height 6
click at [132, 88] on span "PROTÓTIPO DORECÃO NUTRIÇÃO ANIMAL DOREMUS" at bounding box center [122, 86] width 110 height 6
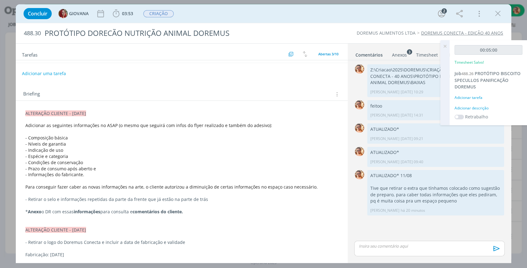
scroll to position [28, 0]
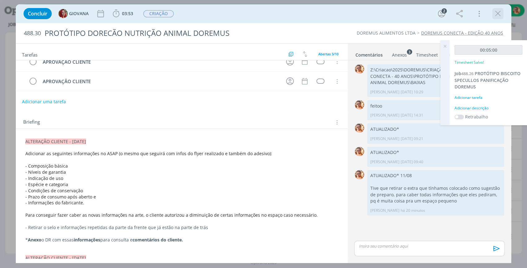
click at [500, 12] on icon "dialog" at bounding box center [497, 13] width 9 height 9
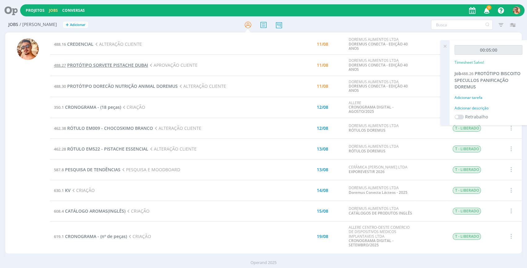
click at [122, 64] on span "PROTÓTIPO SORVETE PISTACHE DUBAI" at bounding box center [107, 65] width 81 height 6
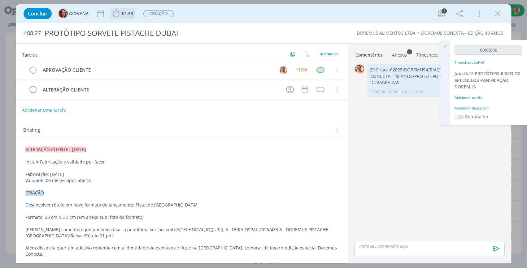
click at [122, 14] on span "01:53" at bounding box center [127, 14] width 11 height 6
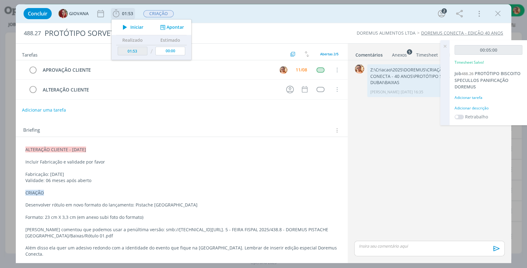
drag, startPoint x: 131, startPoint y: 28, endPoint x: 123, endPoint y: 28, distance: 7.4
click at [130, 28] on span "Iniciar" at bounding box center [136, 27] width 13 height 4
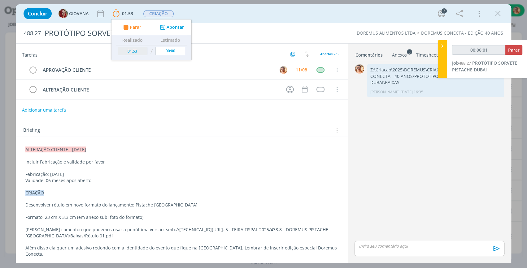
click at [238, 21] on div "Concluir GIOVANA 01:53 Parar Apontar Data * 11/08/2025 Horas * 00:00 Tarefa Sel…" at bounding box center [263, 13] width 495 height 19
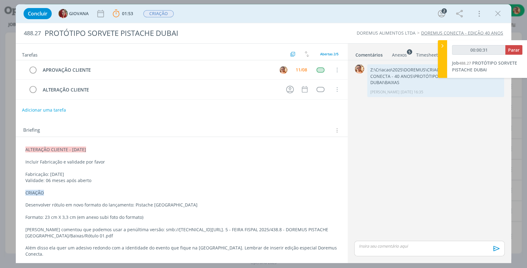
click at [294, 15] on div "Concluir GIOVANA 01:53 Parar Apontar Data * 11/08/2025 Horas * 00:00 Tarefa Sel…" at bounding box center [263, 13] width 486 height 15
drag, startPoint x: 92, startPoint y: 181, endPoint x: 21, endPoint y: 175, distance: 71.1
click at [21, 175] on div "ALTERAÇÃO CLIENTE - 11/08/25 Incluir Fabricação e validade por favor Fabricação…" at bounding box center [182, 207] width 322 height 127
click at [430, 249] on p "dialog" at bounding box center [429, 247] width 140 height 6
click at [493, 251] on icon "dialog" at bounding box center [495, 250] width 6 height 5
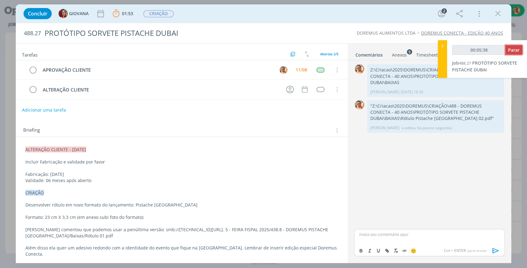
click at [514, 50] on span "Parar" at bounding box center [513, 50] width 11 height 6
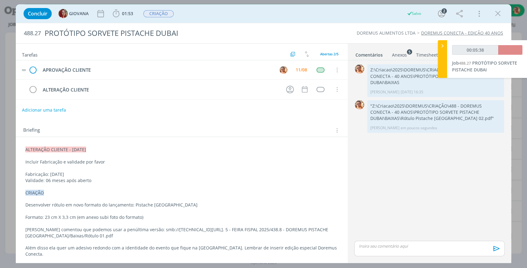
type input "00:06:00"
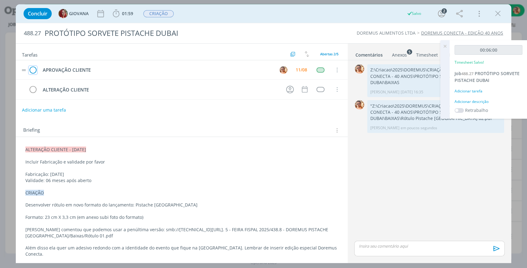
click at [36, 70] on icon "dialog" at bounding box center [32, 70] width 9 height 9
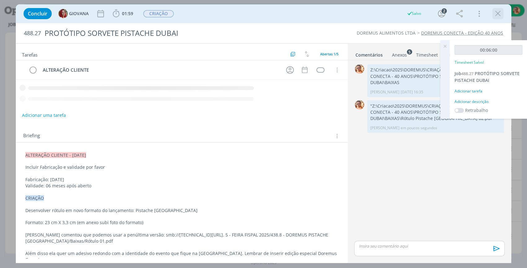
click at [497, 12] on icon "dialog" at bounding box center [497, 13] width 9 height 9
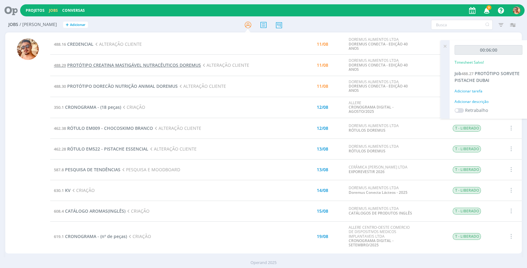
click at [178, 66] on span "PROTÓTIPO CREATINA MASTIGÁVEL NUTRACÊUTICOS DOREMUS" at bounding box center [134, 65] width 134 height 6
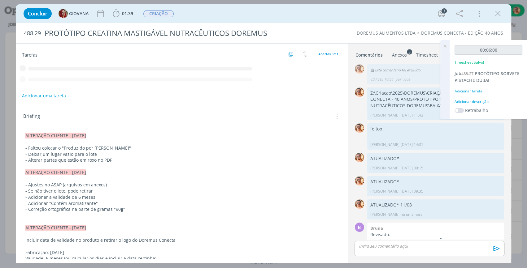
scroll to position [30, 0]
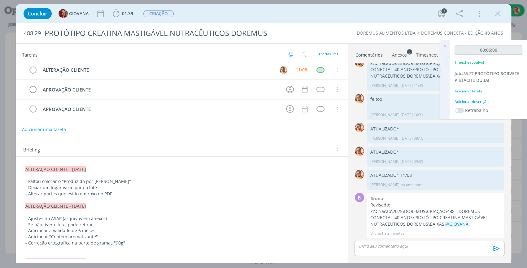
click at [394, 55] on div "Anexos 3" at bounding box center [399, 55] width 15 height 6
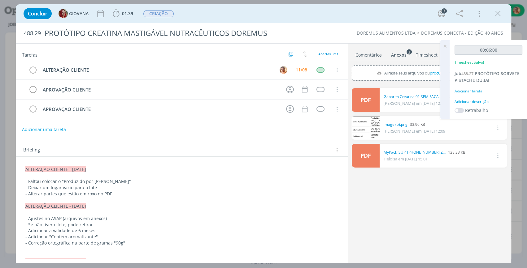
click at [442, 46] on icon at bounding box center [444, 46] width 11 height 12
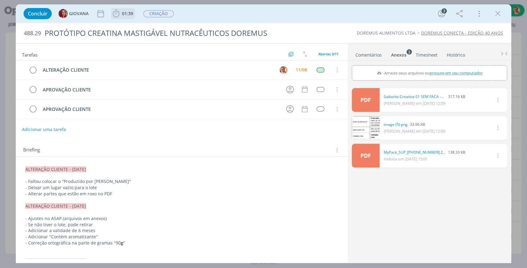
click at [131, 13] on span "01:39" at bounding box center [127, 14] width 11 height 6
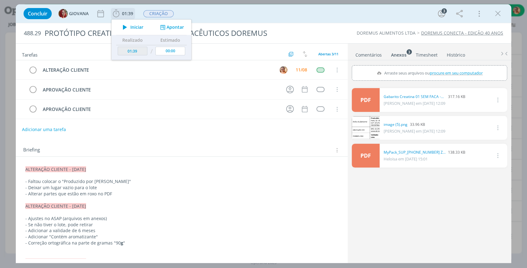
click at [132, 27] on span "Iniciar" at bounding box center [136, 27] width 13 height 4
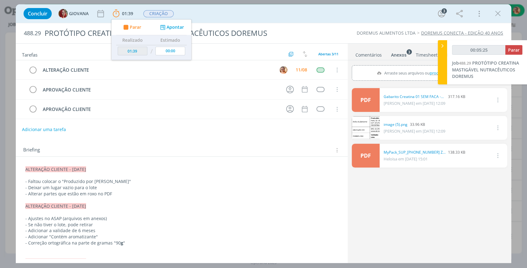
type input "00:05:26"
type input "01:49"
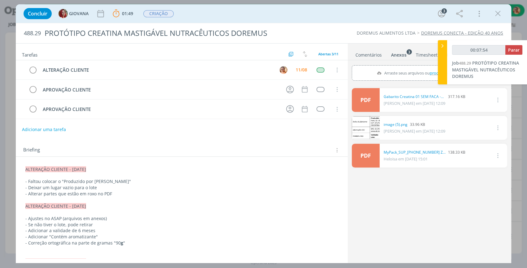
click at [377, 54] on link "Comentários" at bounding box center [368, 53] width 27 height 9
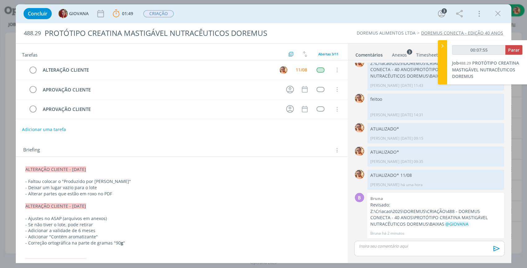
click at [395, 253] on div "dialog" at bounding box center [429, 248] width 150 height 15
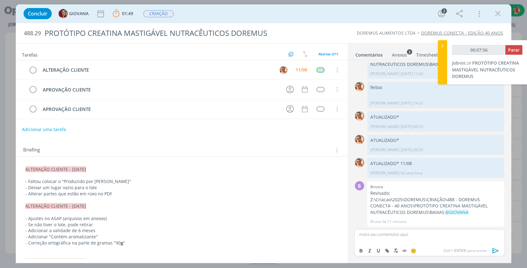
type input "00:07:57"
click at [497, 251] on icon "dialog" at bounding box center [495, 250] width 6 height 5
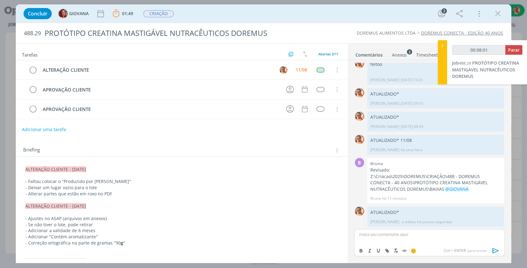
type input "00:08:02"
click at [508, 51] on span "Parar" at bounding box center [513, 50] width 11 height 6
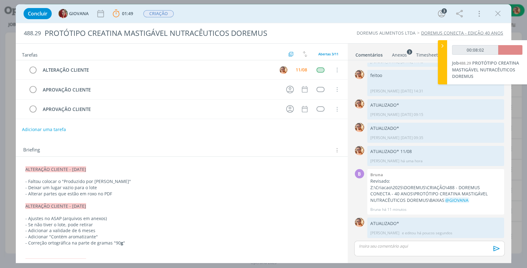
scroll to position [53, 0]
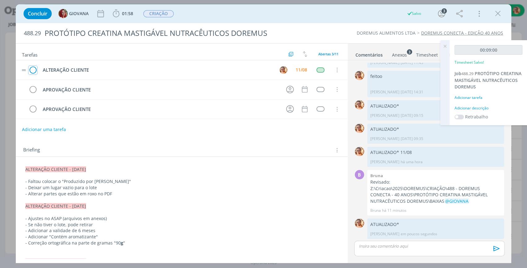
click at [32, 69] on icon "dialog" at bounding box center [32, 70] width 9 height 9
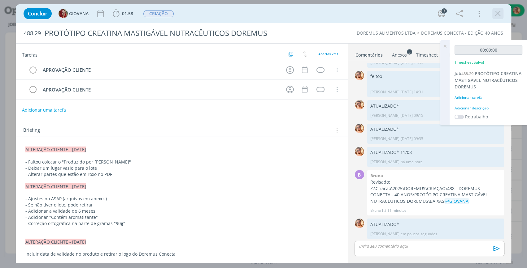
click at [498, 15] on icon "dialog" at bounding box center [497, 13] width 9 height 9
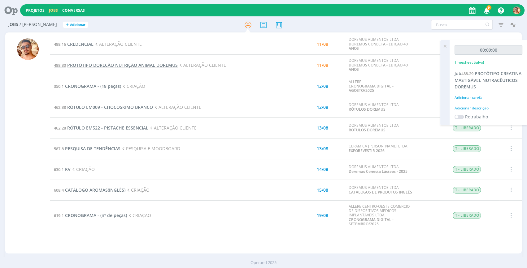
click at [110, 64] on span "PROTÓTIPO DORECÃO NUTRIÇÃO ANIMAL DOREMUS" at bounding box center [122, 65] width 110 height 6
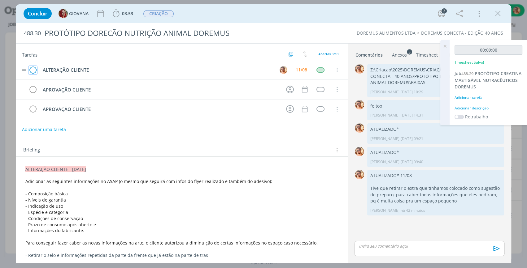
click at [34, 69] on icon "dialog" at bounding box center [32, 70] width 9 height 9
click at [503, 12] on div "Concluir GIOVANA 03:53 Iniciar Apontar Data * 11/08/2025 Horas * 00:00 Tarefa S…" at bounding box center [263, 13] width 486 height 15
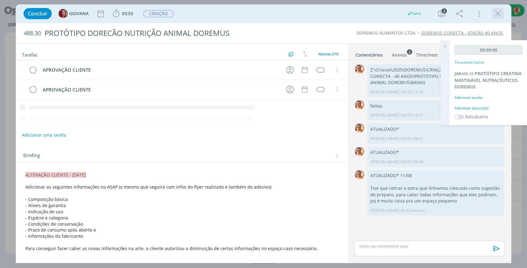
click at [490, 14] on div "Concluir GIOVANA 03:53 Iniciar Apontar Data * 11/08/2025 Horas * 00:00 Tarefa S…" at bounding box center [263, 13] width 486 height 15
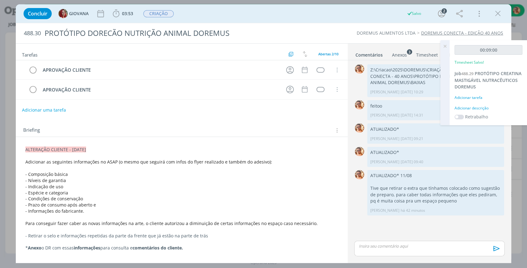
click at [494, 12] on icon "dialog" at bounding box center [497, 13] width 9 height 9
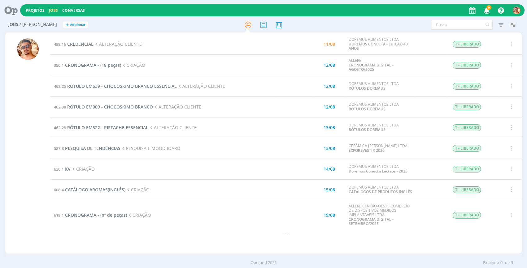
click at [31, 175] on div at bounding box center [28, 145] width 22 height 215
click at [265, 25] on icon at bounding box center [263, 25] width 11 height 12
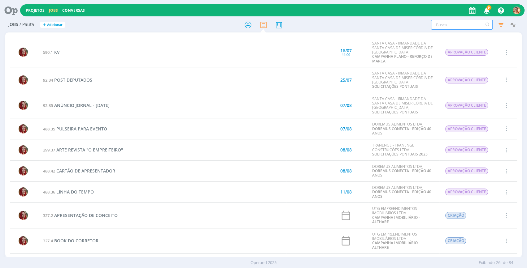
click at [467, 25] on input "text" at bounding box center [462, 25] width 62 height 10
type input "e"
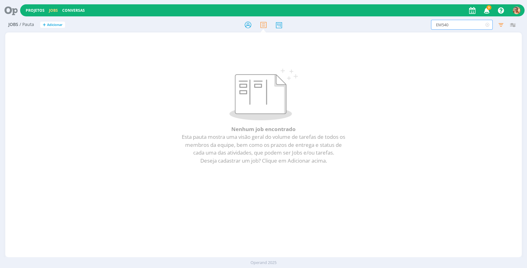
click at [461, 24] on input "EM540" at bounding box center [462, 25] width 62 height 10
type input "EM5"
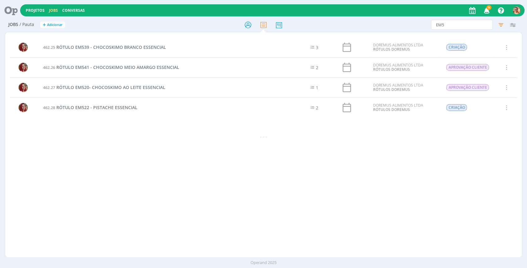
click at [6, 169] on div "462.25 RÓTULO EM539 - CHOCOSKIMO BRANCO ESSENCIAL 3 DOREMUS ALIMENTOS LTDA RÓTU…" at bounding box center [263, 146] width 516 height 219
click at [414, 140] on div "462.25 RÓTULO EM539 - CHOCOSKIMO BRANCO ESSENCIAL 3 DOREMUS ALIMENTOS LTDA RÓTU…" at bounding box center [263, 146] width 516 height 219
click at [241, 27] on div at bounding box center [263, 24] width 172 height 11
click at [243, 26] on icon at bounding box center [247, 25] width 11 height 12
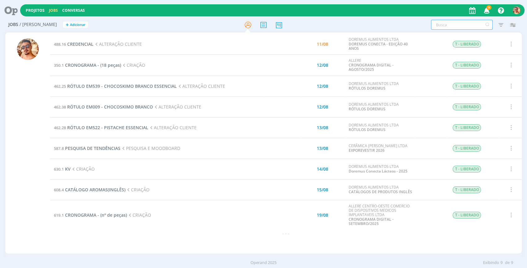
drag, startPoint x: 460, startPoint y: 20, endPoint x: 459, endPoint y: 24, distance: 3.8
click at [459, 22] on input "text" at bounding box center [462, 25] width 62 height 10
click at [229, 6] on div "Projetos Jobs Conversas 9 Notificações Central de Ajuda Área de Membros Implant…" at bounding box center [272, 10] width 504 height 12
click at [212, 21] on div at bounding box center [263, 24] width 172 height 11
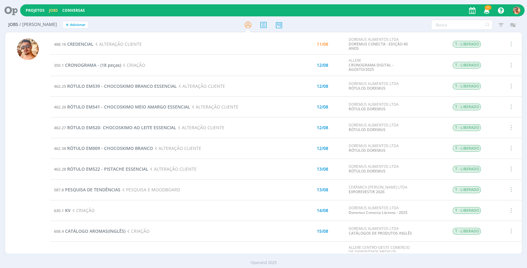
click at [175, 30] on div "Jobs / Minha Pauta + Adicionar" at bounding box center [91, 24] width 172 height 15
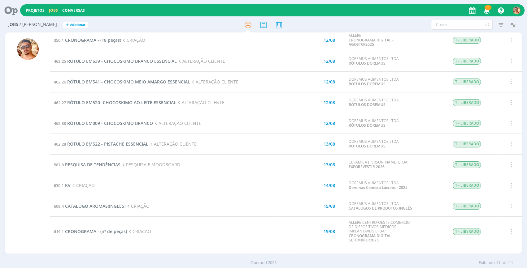
click at [131, 84] on span "RÓTULO EM541 - CHOCOSKIMO MEIO AMARGO ESSENCIAL" at bounding box center [128, 82] width 123 height 6
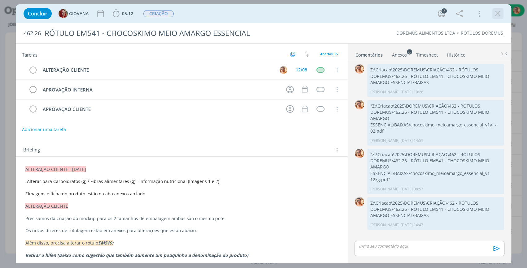
click at [497, 16] on icon "dialog" at bounding box center [497, 13] width 9 height 9
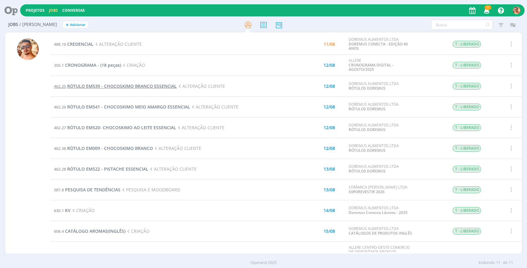
click at [122, 87] on span "RÓTULO EM539 - CHOCOSKIMO BRANCO ESSENCIAL" at bounding box center [122, 86] width 110 height 6
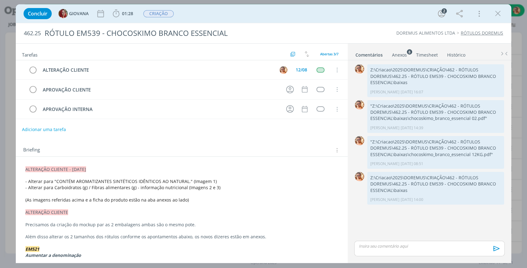
click at [143, 170] on p "ALTERAÇÃO CLIENTE - [DATE]" at bounding box center [181, 169] width 313 height 6
click at [398, 53] on div "Anexos 8" at bounding box center [399, 55] width 15 height 6
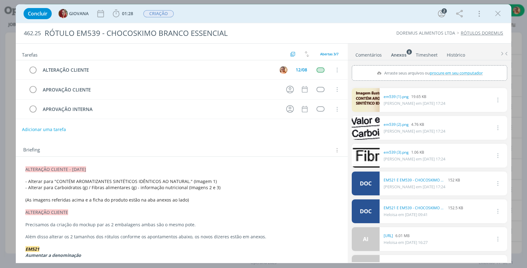
click at [376, 55] on link "Comentários" at bounding box center [368, 53] width 27 height 9
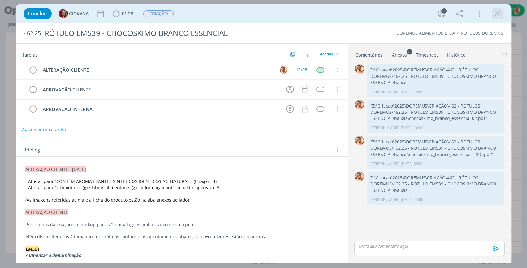
click at [499, 11] on icon "dialog" at bounding box center [497, 13] width 9 height 9
